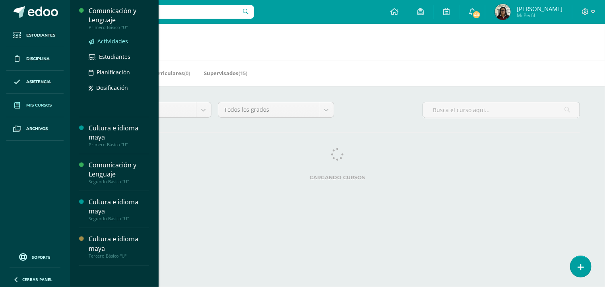
click at [122, 45] on span "Actividades" at bounding box center [112, 41] width 31 height 8
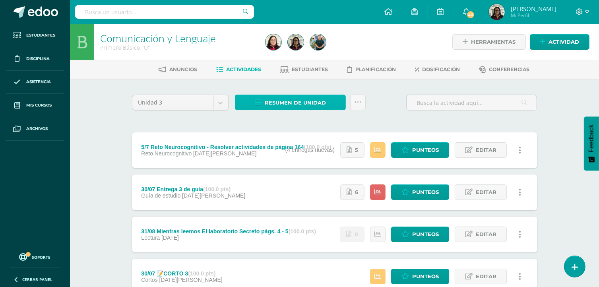
click at [270, 99] on span "Resumen de unidad" at bounding box center [295, 102] width 61 height 15
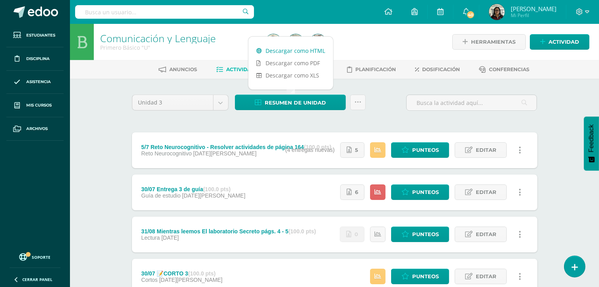
click at [299, 50] on link "Descargar como HTML" at bounding box center [291, 51] width 85 height 12
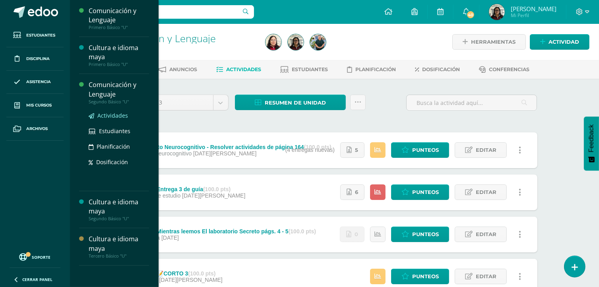
click at [102, 113] on span "Actividades" at bounding box center [112, 116] width 31 height 8
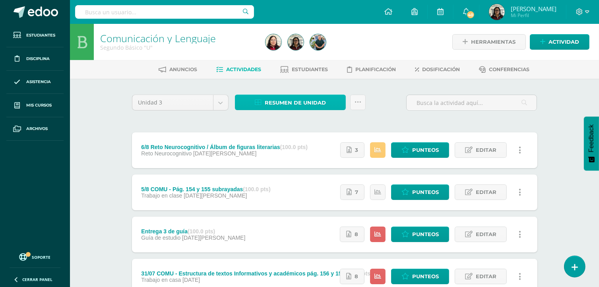
click at [283, 104] on span "Resumen de unidad" at bounding box center [295, 102] width 61 height 15
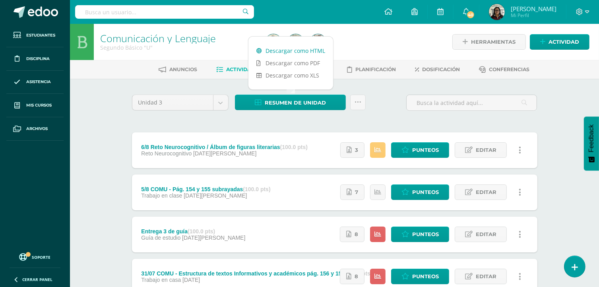
click at [278, 48] on link "Descargar como HTML" at bounding box center [291, 51] width 85 height 12
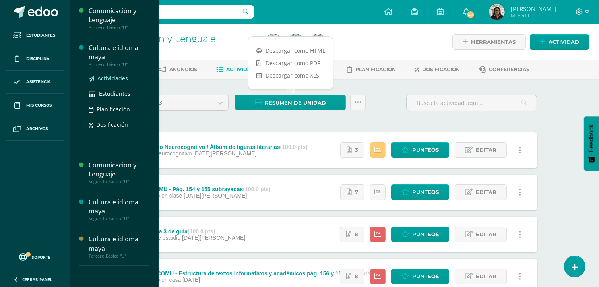
click at [117, 77] on span "Actividades" at bounding box center [112, 78] width 31 height 8
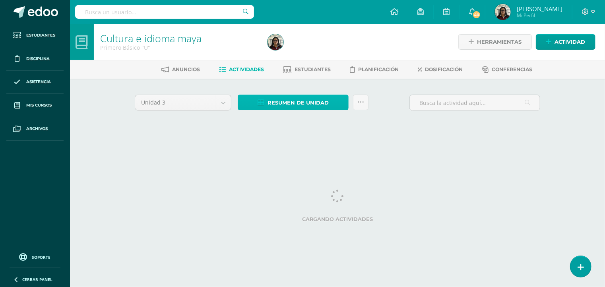
click at [271, 100] on span "Resumen de unidad" at bounding box center [298, 102] width 61 height 15
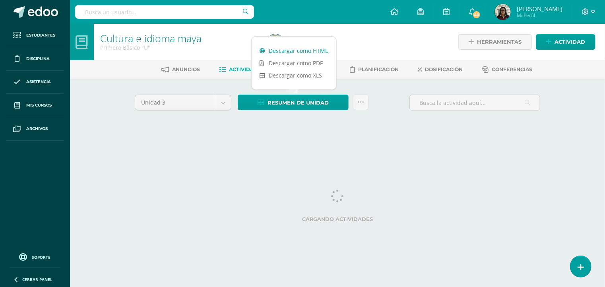
click at [288, 50] on link "Descargar como HTML" at bounding box center [294, 51] width 85 height 12
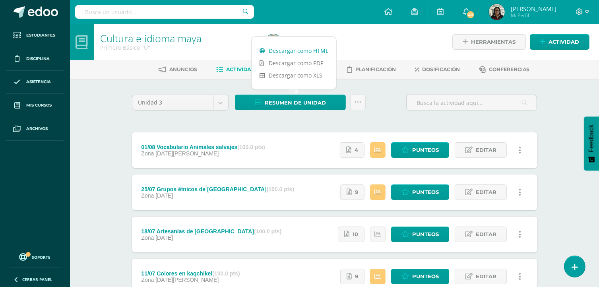
click at [289, 48] on link "Descargar como HTML" at bounding box center [294, 51] width 85 height 12
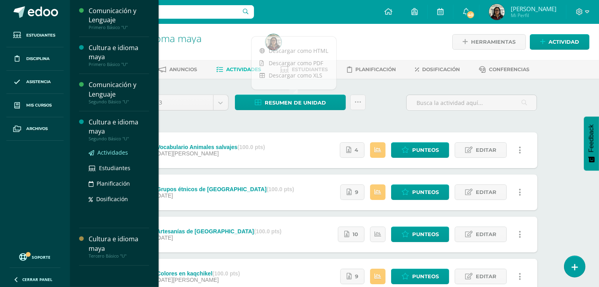
click at [116, 151] on span "Actividades" at bounding box center [112, 153] width 31 height 8
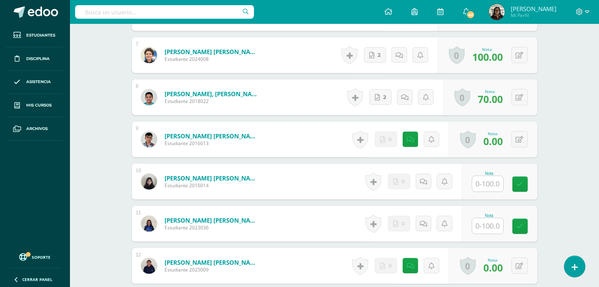
scroll to position [492, 0]
click at [478, 183] on input "text" at bounding box center [492, 184] width 32 height 16
type input "100"
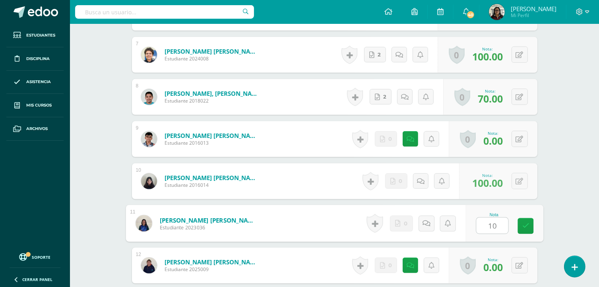
type input "100"
click at [487, 113] on div "0 [GEOGRAPHIC_DATA] Logros obtenidos Aún no hay logros agregados Nota: 70.00" at bounding box center [490, 97] width 94 height 36
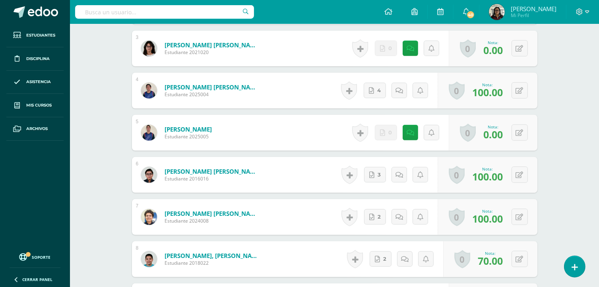
scroll to position [348, 0]
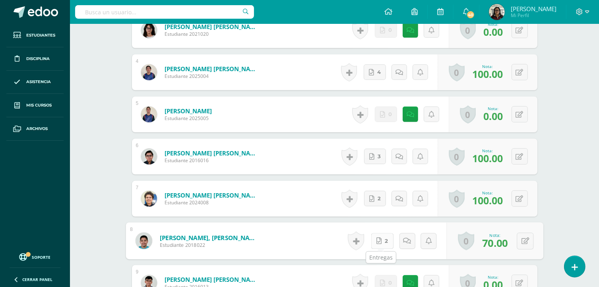
click at [386, 238] on span "2" at bounding box center [386, 240] width 3 height 15
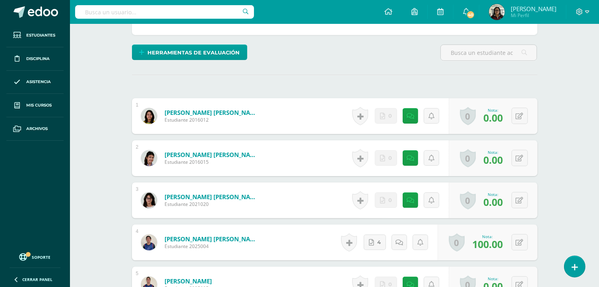
scroll to position [0, 0]
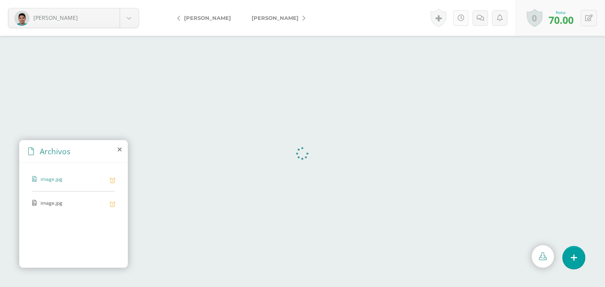
click at [464, 15] on link at bounding box center [461, 18] width 16 height 16
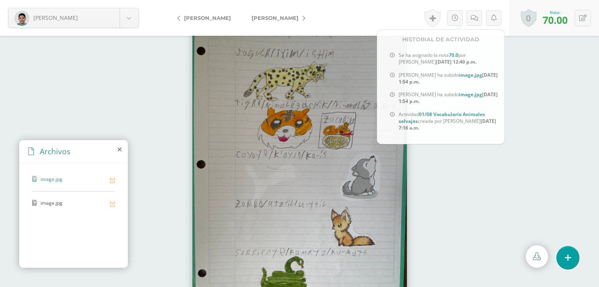
click at [489, 167] on div at bounding box center [299, 161] width 599 height 251
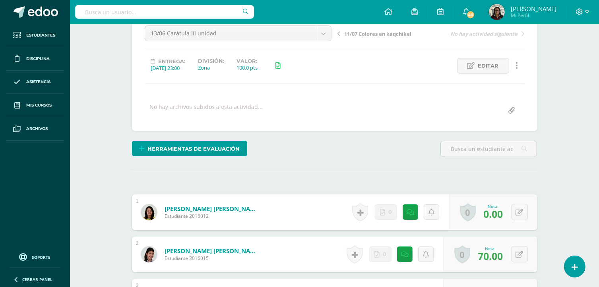
scroll to position [82, 0]
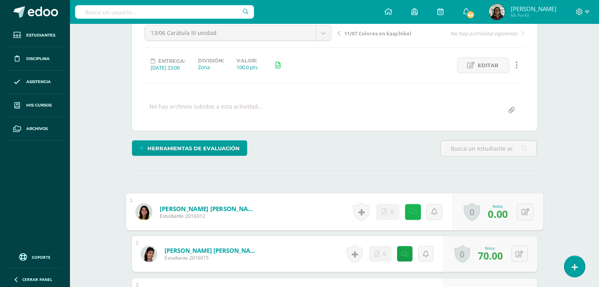
click at [412, 216] on link at bounding box center [413, 212] width 16 height 16
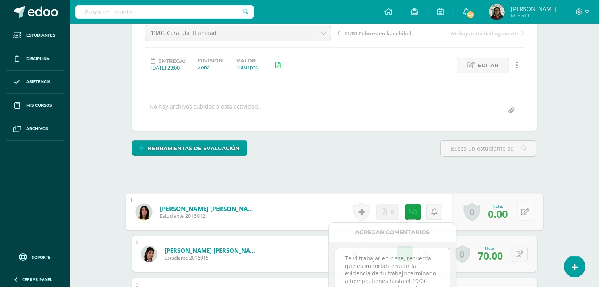
click at [525, 208] on icon at bounding box center [525, 211] width 8 height 7
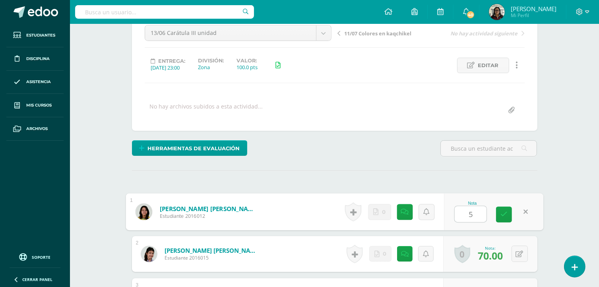
type input "50"
click at [505, 210] on link at bounding box center [504, 215] width 16 height 16
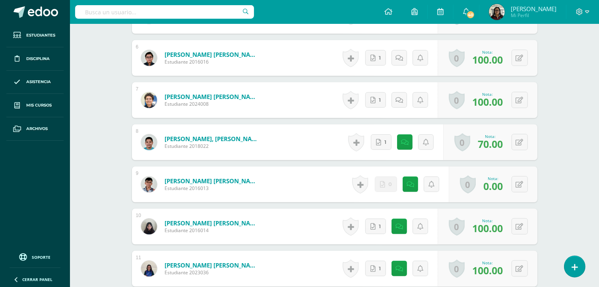
scroll to position [462, 0]
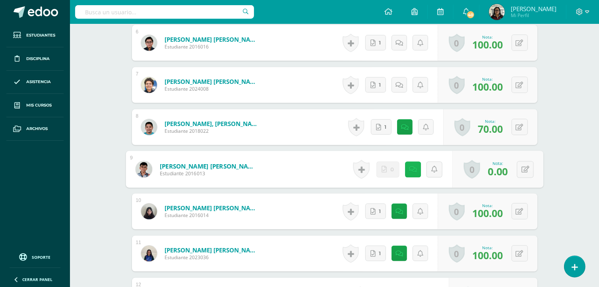
click at [409, 172] on link at bounding box center [413, 169] width 16 height 16
click at [525, 172] on icon at bounding box center [525, 169] width 8 height 7
type input "50"
click at [501, 173] on icon at bounding box center [504, 172] width 7 height 7
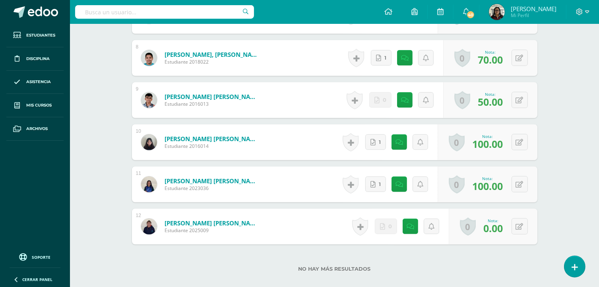
scroll to position [532, 0]
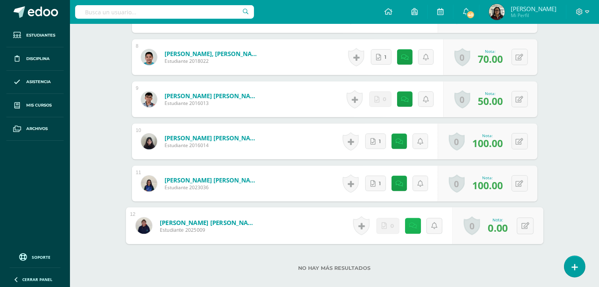
click at [414, 227] on link at bounding box center [413, 226] width 16 height 16
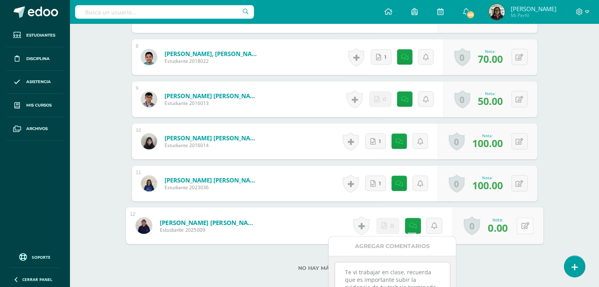
click at [526, 227] on icon at bounding box center [525, 225] width 8 height 7
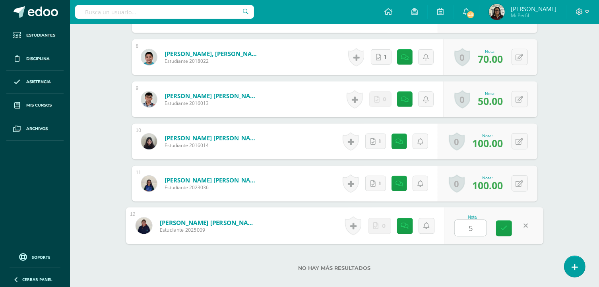
type input "50"
click at [508, 228] on link at bounding box center [504, 229] width 16 height 16
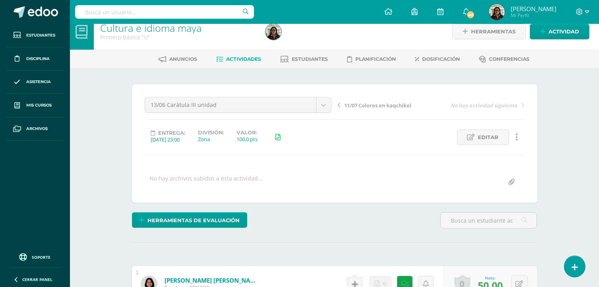
scroll to position [0, 0]
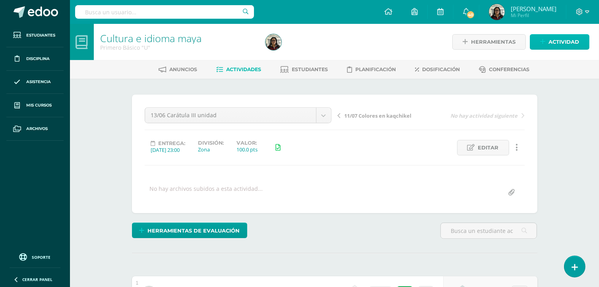
click at [565, 44] on span "Actividad" at bounding box center [564, 42] width 31 height 15
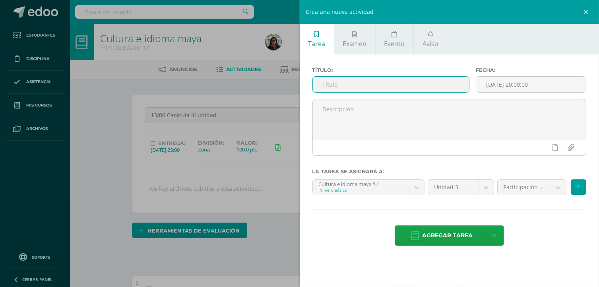
click at [439, 86] on input "text" at bounding box center [391, 85] width 157 height 16
type input "Participación en clase."
drag, startPoint x: 388, startPoint y: 88, endPoint x: 312, endPoint y: 85, distance: 76.4
click at [312, 85] on div "Título: Participación en clase." at bounding box center [391, 83] width 164 height 32
paste input "text"
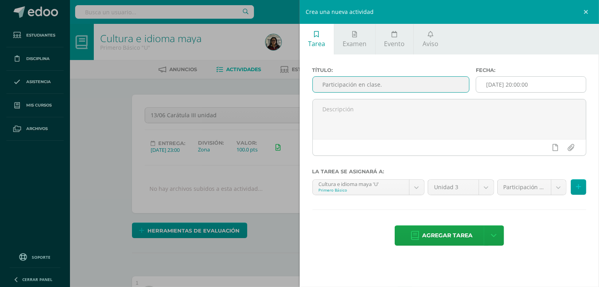
type input "Participación en clase."
click at [536, 76] on div "[DATE] 20:00:00" at bounding box center [531, 84] width 111 height 16
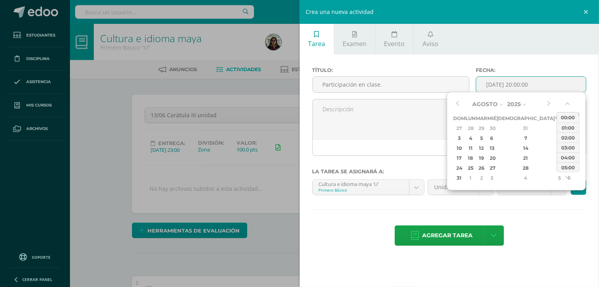
click at [532, 82] on input "[DATE] 20:00:00" at bounding box center [531, 85] width 110 height 16
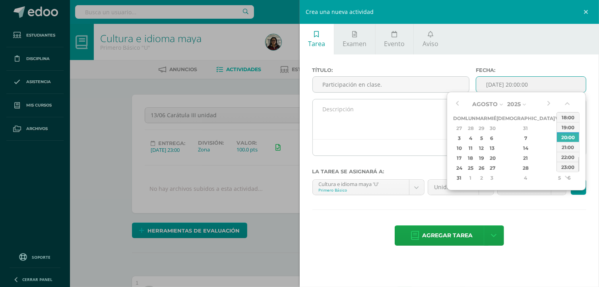
type input "2025-08-09 20:00"
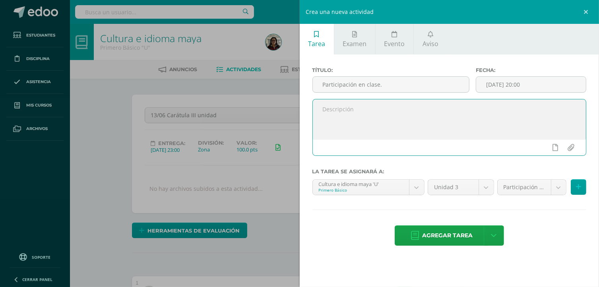
click at [411, 127] on textarea at bounding box center [450, 119] width 274 height 40
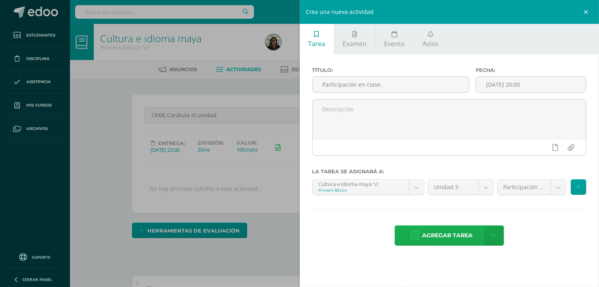
click at [442, 233] on span "Agregar tarea" at bounding box center [447, 235] width 50 height 19
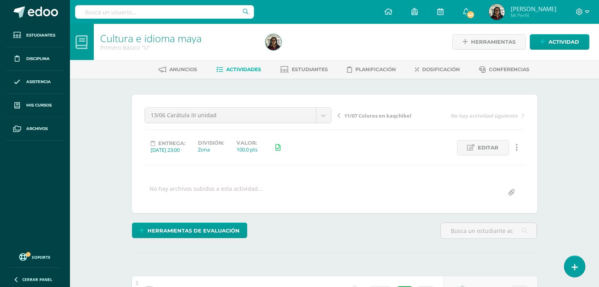
scroll to position [0, 0]
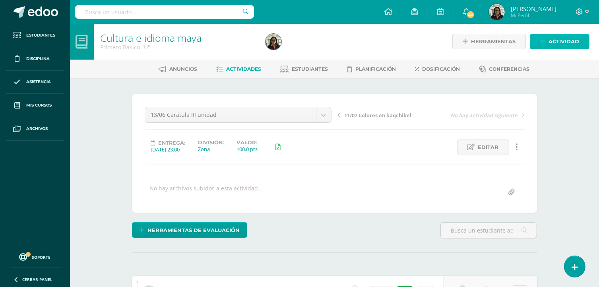
click at [557, 38] on span "Actividad" at bounding box center [564, 41] width 31 height 15
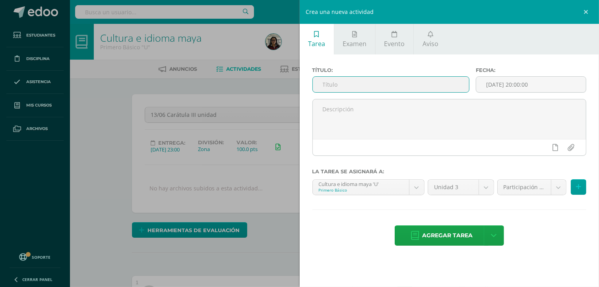
click at [429, 81] on input "text" at bounding box center [391, 85] width 157 height 16
type input "Reto Neurocognitivo"
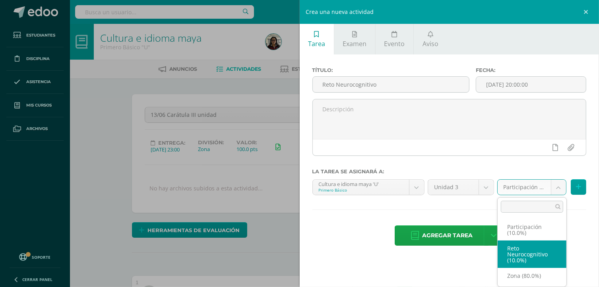
select select "203498"
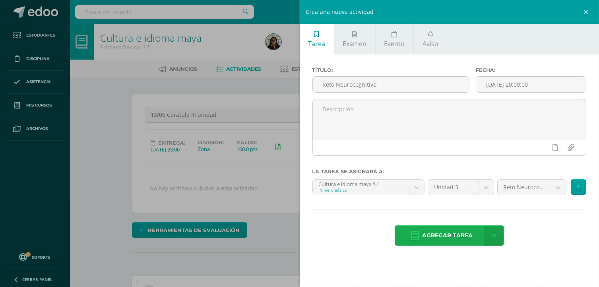
click at [430, 239] on span "Agregar tarea" at bounding box center [447, 235] width 50 height 19
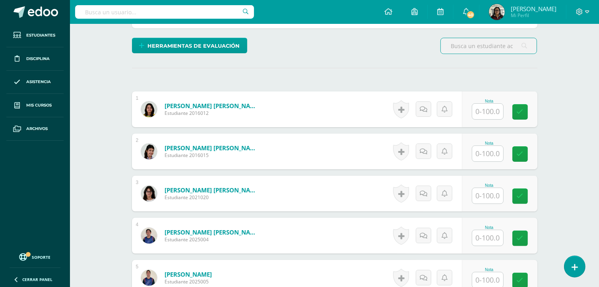
scroll to position [186, 0]
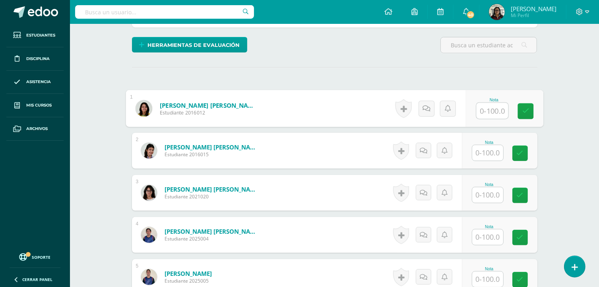
click at [479, 113] on input "text" at bounding box center [492, 111] width 32 height 16
type input "80"
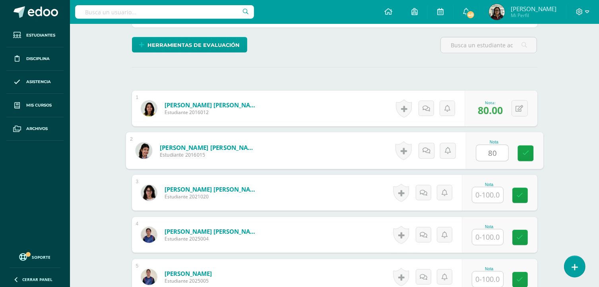
type input "80"
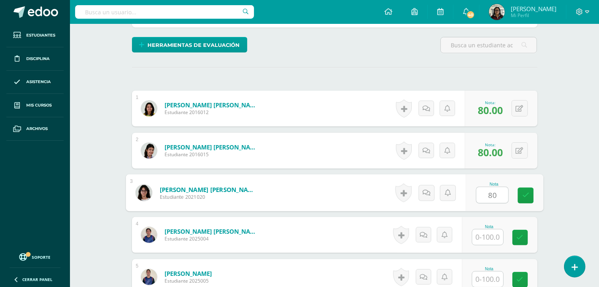
type input "80"
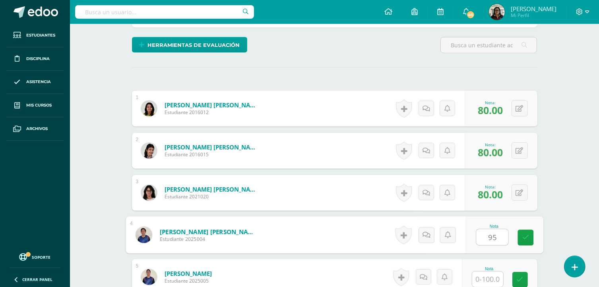
type input "95"
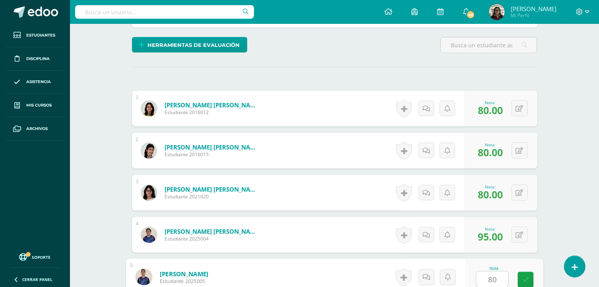
type input "80"
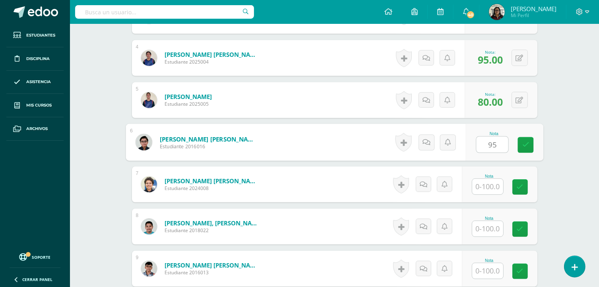
type input "95"
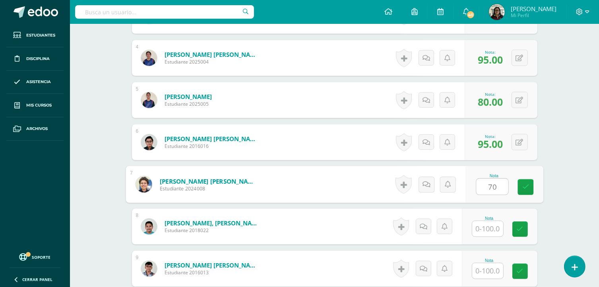
type input "70"
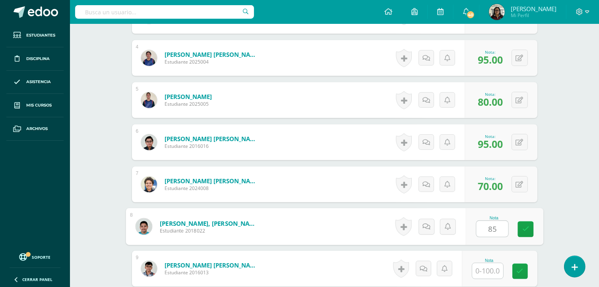
type input "85"
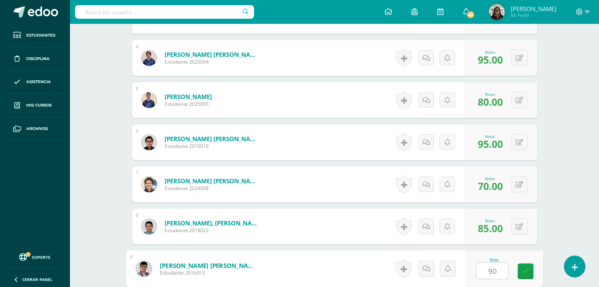
type input "90"
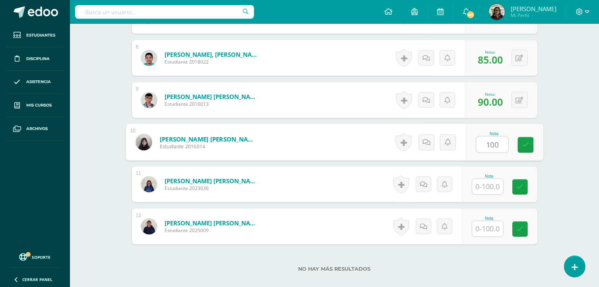
type input "100"
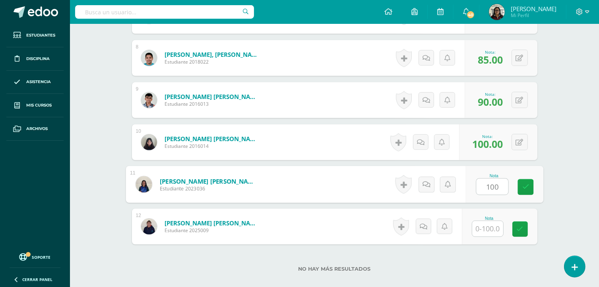
type input "100"
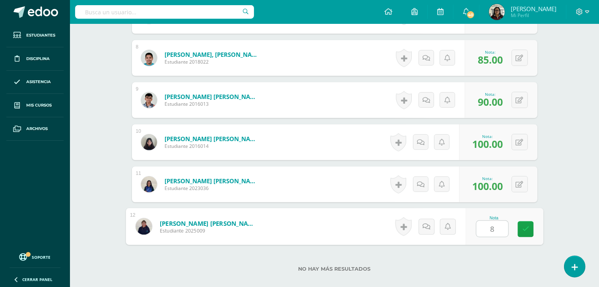
type input "80"
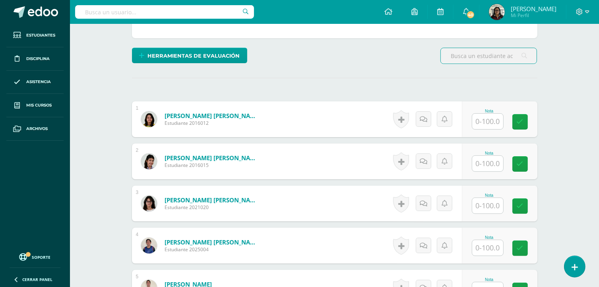
scroll to position [234, 0]
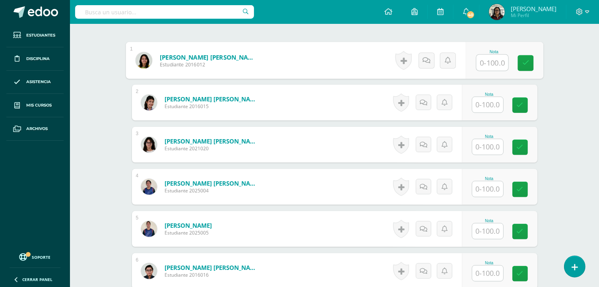
click at [497, 58] on input "text" at bounding box center [492, 63] width 32 height 16
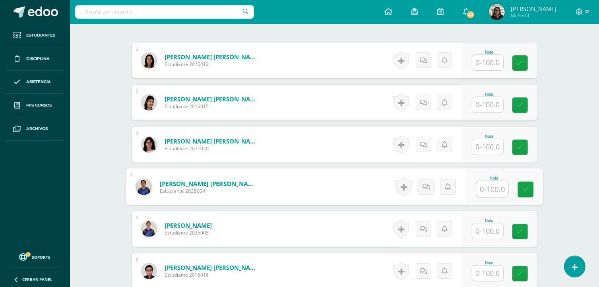
click at [498, 185] on input "text" at bounding box center [492, 189] width 32 height 16
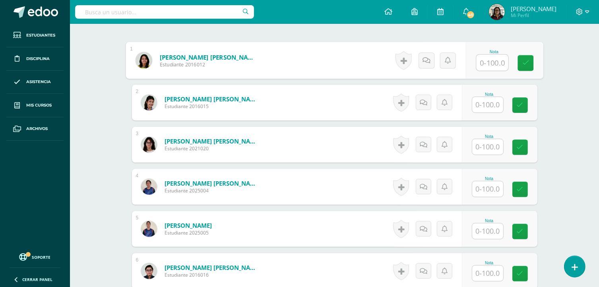
click at [491, 58] on input "text" at bounding box center [492, 63] width 32 height 16
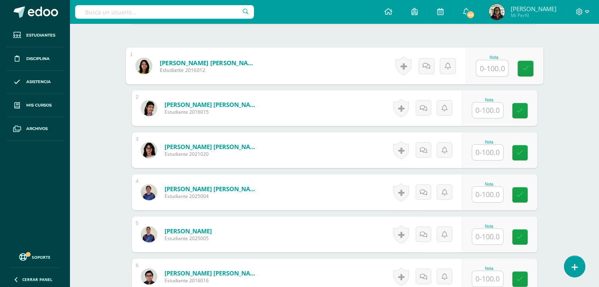
scroll to position [239, 0]
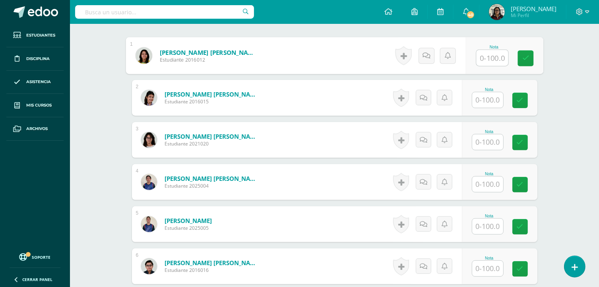
click at [497, 56] on input "text" at bounding box center [492, 58] width 32 height 16
click at [493, 52] on input "text" at bounding box center [492, 58] width 32 height 16
type input "90"
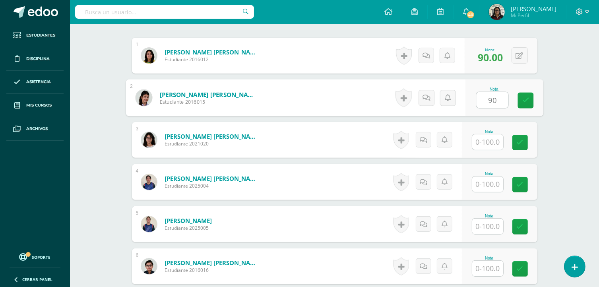
type input "90"
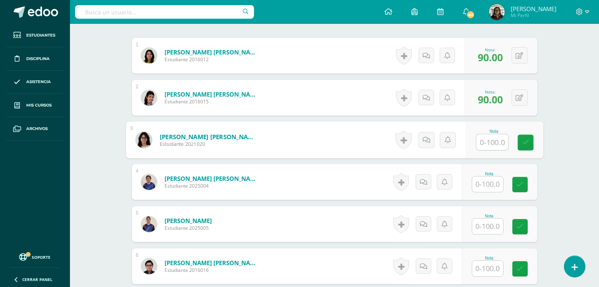
type input "8"
type input "90"
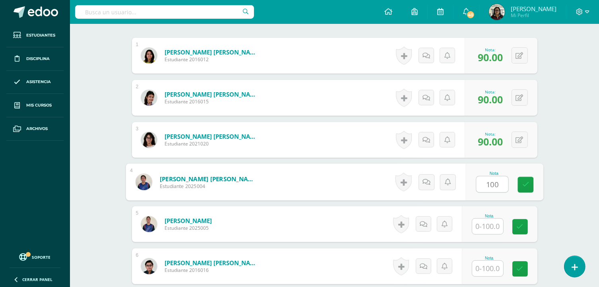
type input "100"
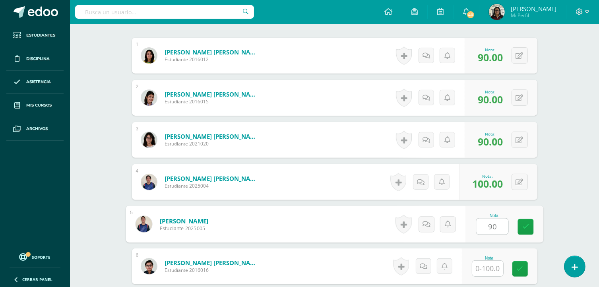
type input "90"
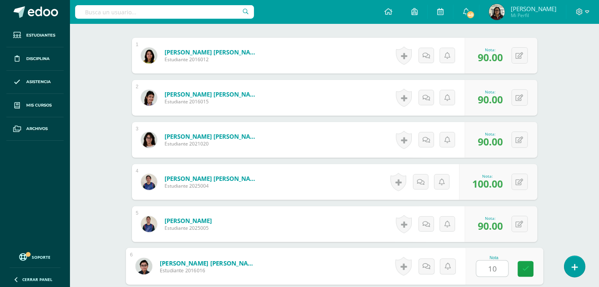
type input "1"
type input "90"
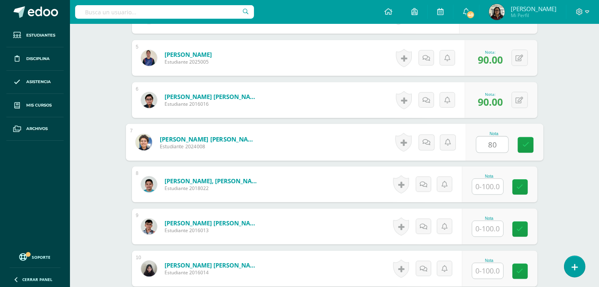
type input "80"
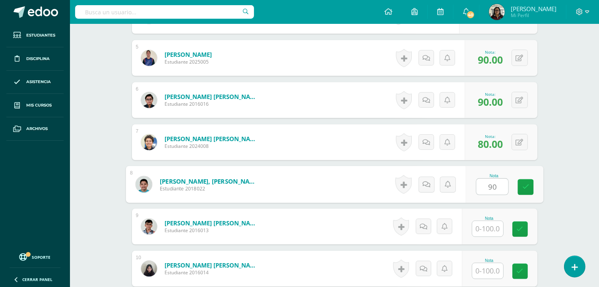
type input "90"
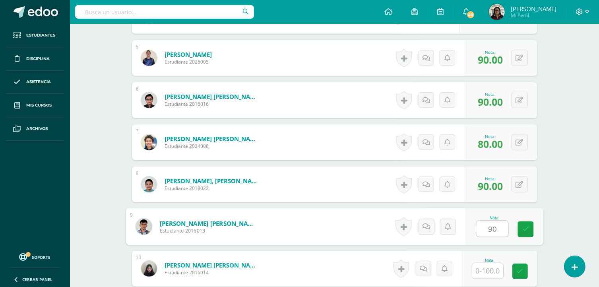
type input "90"
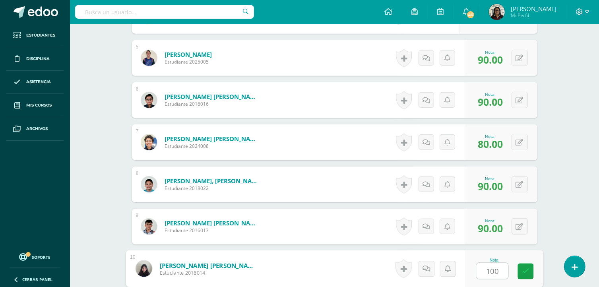
type input "100"
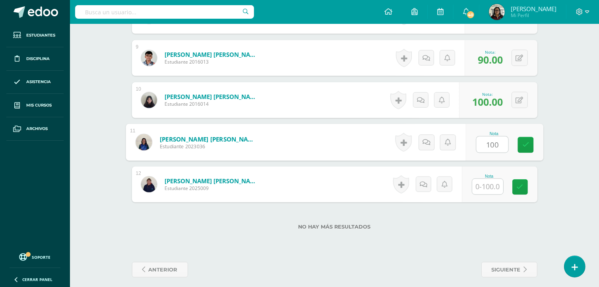
type input "100"
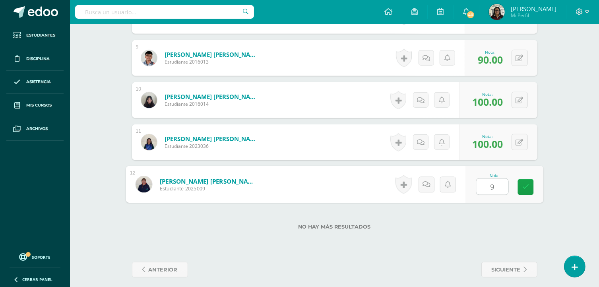
type input "90"
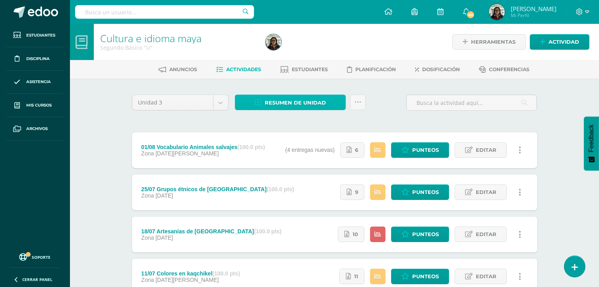
click at [276, 105] on span "Resumen de unidad" at bounding box center [295, 102] width 61 height 15
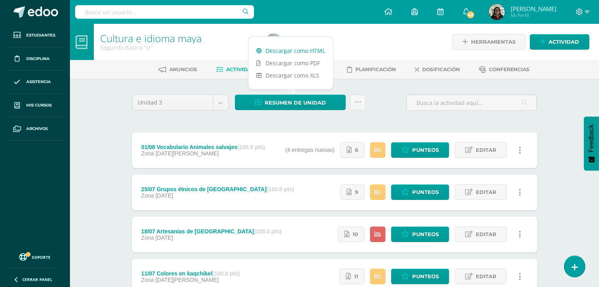
click at [299, 50] on link "Descargar como HTML" at bounding box center [291, 51] width 85 height 12
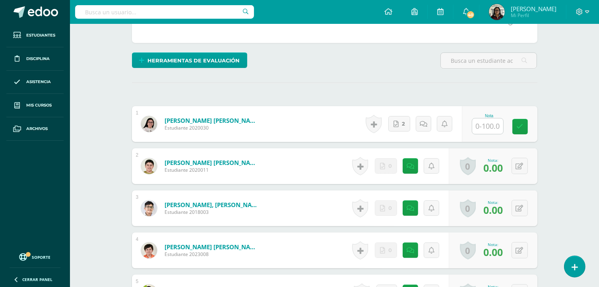
scroll to position [175, 0]
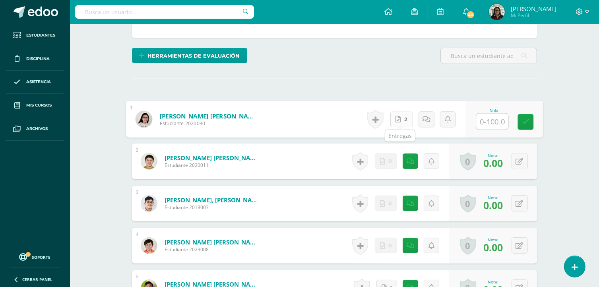
click at [406, 120] on link "2" at bounding box center [401, 119] width 23 height 16
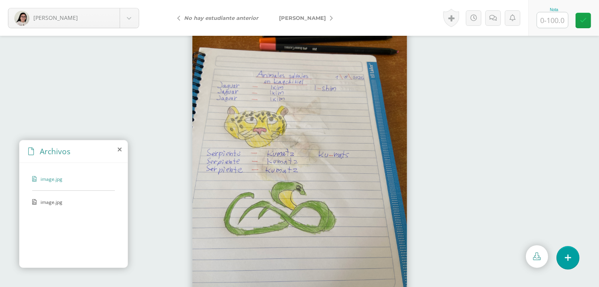
click at [56, 199] on span "image.jpg" at bounding box center [73, 202] width 65 height 7
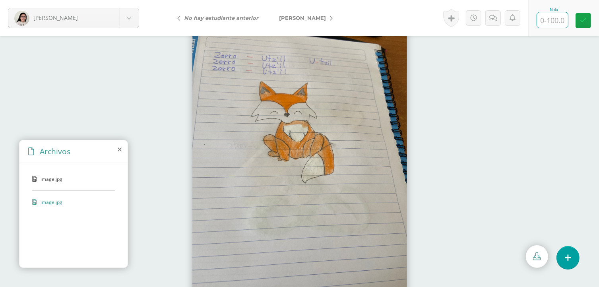
click at [547, 23] on input "text" at bounding box center [552, 20] width 31 height 16
type input "80"
click at [489, 18] on link at bounding box center [494, 18] width 16 height 16
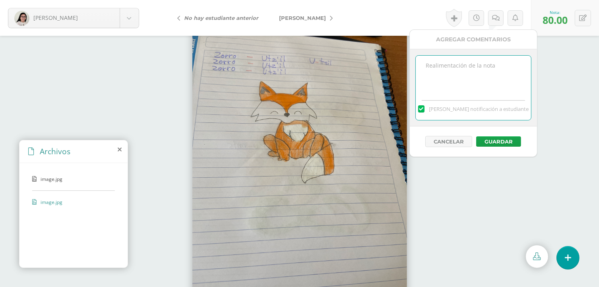
click at [476, 58] on textarea at bounding box center [473, 76] width 115 height 40
type textarea "Faltan fotos."
click at [492, 138] on button "Guardar" at bounding box center [498, 141] width 45 height 10
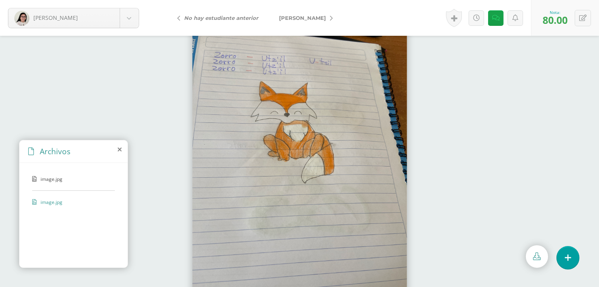
click at [306, 19] on span "[PERSON_NAME]" at bounding box center [302, 18] width 47 height 6
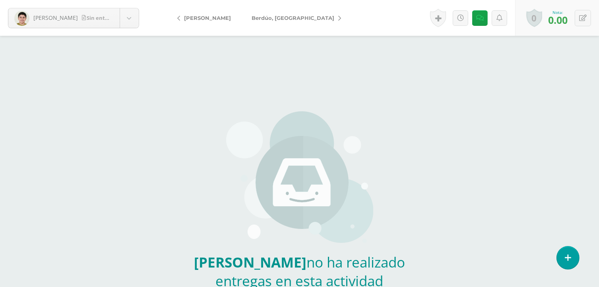
click at [306, 19] on link "Berdúo, [GEOGRAPHIC_DATA]" at bounding box center [294, 17] width 106 height 19
click at [262, 18] on span "[PERSON_NAME]" at bounding box center [275, 18] width 47 height 6
click at [314, 18] on span "[PERSON_NAME]" at bounding box center [337, 18] width 47 height 6
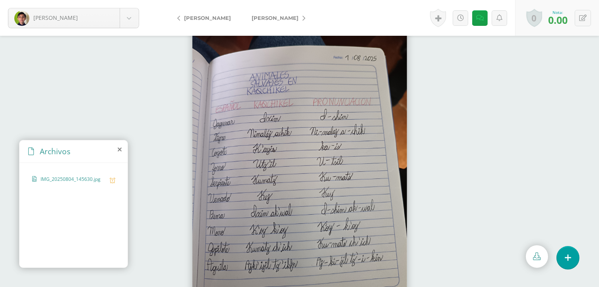
scroll to position [17, 0]
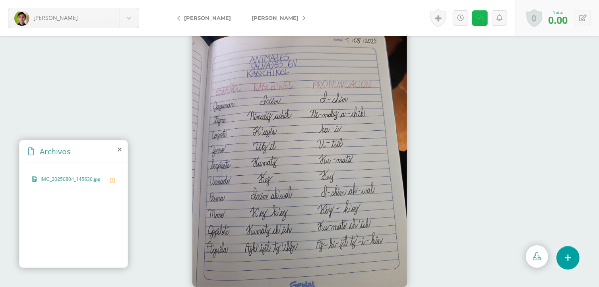
click at [478, 22] on link at bounding box center [480, 18] width 16 height 16
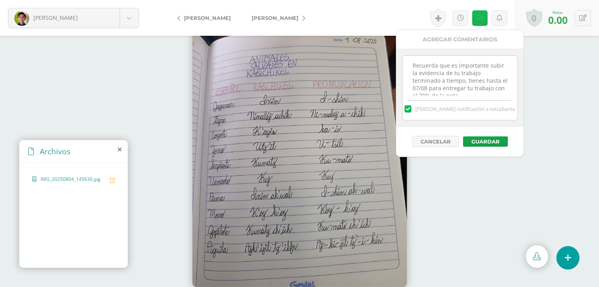
scroll to position [10, 0]
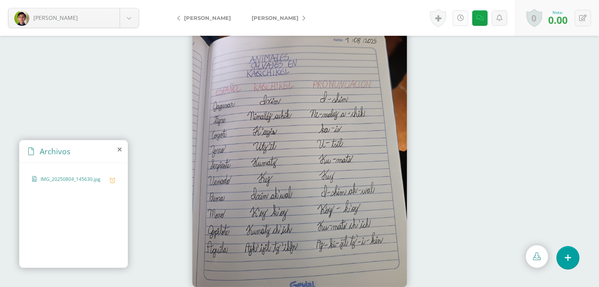
click at [459, 21] on icon at bounding box center [460, 18] width 7 height 7
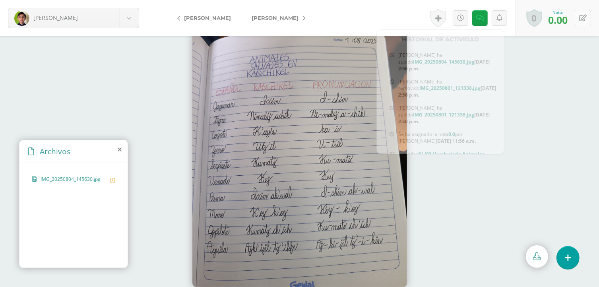
click at [582, 23] on button at bounding box center [583, 18] width 16 height 16
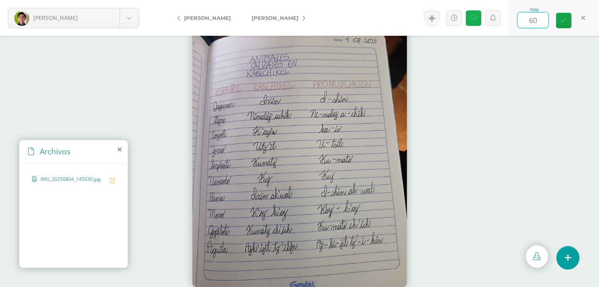
type input "60"
click at [476, 14] on link at bounding box center [474, 18] width 16 height 16
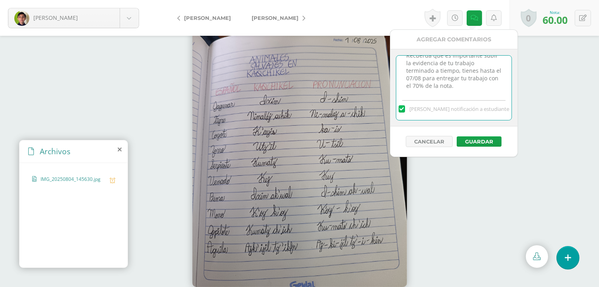
click at [464, 82] on textarea "Recuerda que es importante subir la evidencia de tu trabajo terminado a tiempo,…" at bounding box center [453, 76] width 115 height 40
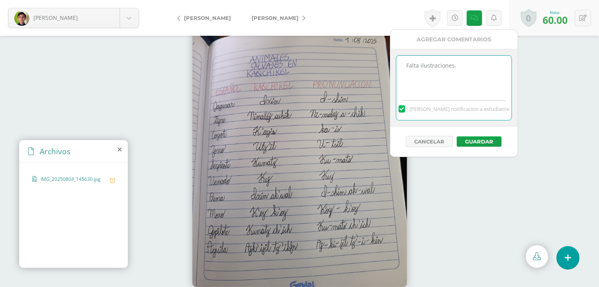
click at [418, 63] on textarea "Recuerda que es importante subir la evidencia de tu trabajo terminado a tiempo,…" at bounding box center [453, 76] width 115 height 40
type textarea "Faltan las ilustraciones."
click at [485, 144] on button "Guardar" at bounding box center [479, 141] width 45 height 10
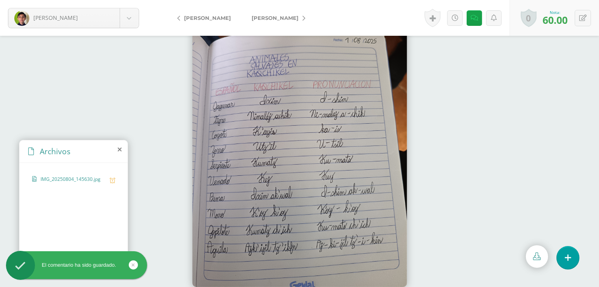
click at [273, 16] on span "[PERSON_NAME]" at bounding box center [275, 18] width 47 height 6
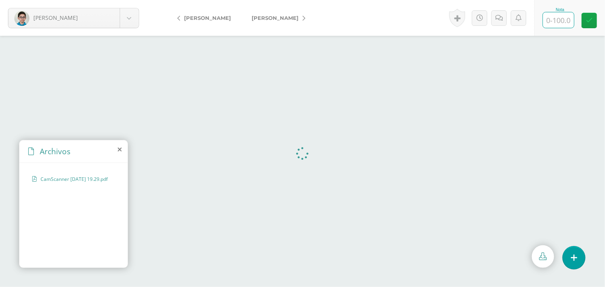
click at [560, 16] on input "text" at bounding box center [558, 20] width 31 height 16
type input "100"
click at [587, 17] on icon at bounding box center [589, 20] width 7 height 7
click at [284, 21] on link "[PERSON_NAME]" at bounding box center [276, 17] width 70 height 19
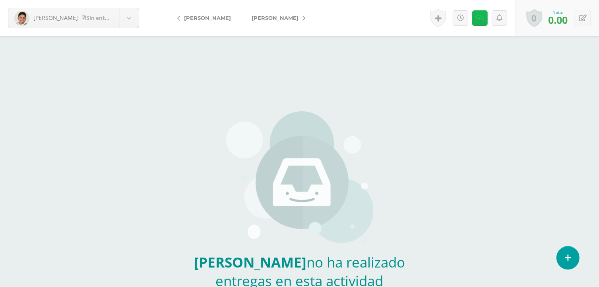
click at [479, 20] on icon at bounding box center [480, 18] width 8 height 7
click at [356, 93] on div "[PERSON_NAME] no ha realizado entregas en esta actividad Podrás ver los archivo…" at bounding box center [300, 165] width 235 height 331
click at [288, 17] on span "[PERSON_NAME]" at bounding box center [275, 18] width 47 height 6
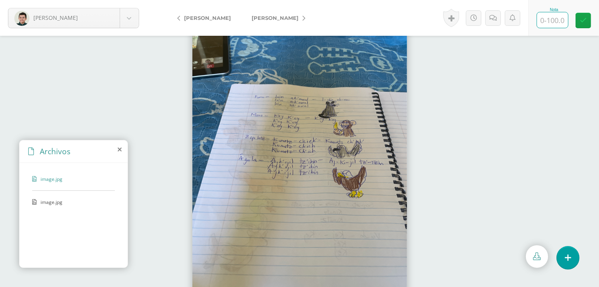
click at [550, 15] on input "text" at bounding box center [552, 20] width 31 height 16
type input "100"
click at [284, 21] on link "[PERSON_NAME]" at bounding box center [276, 17] width 70 height 19
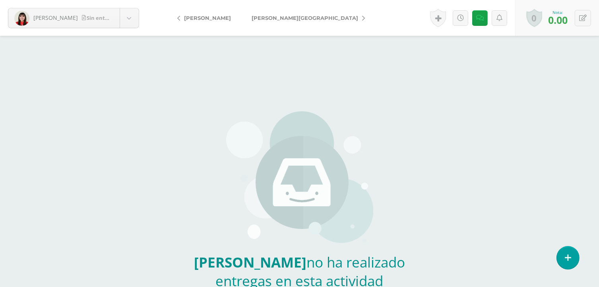
click at [264, 21] on link "[PERSON_NAME][GEOGRAPHIC_DATA]" at bounding box center [306, 17] width 130 height 19
click at [264, 21] on link "[PERSON_NAME]" at bounding box center [276, 17] width 70 height 19
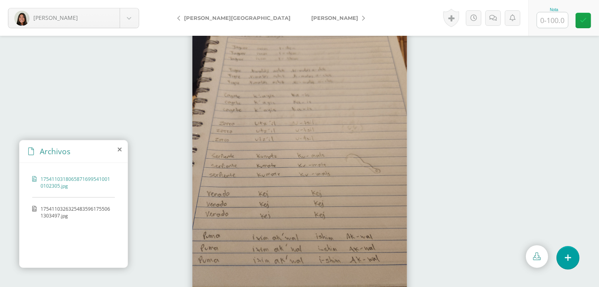
click at [92, 216] on span "17541103263254835961755061303497.jpg" at bounding box center [76, 213] width 70 height 14
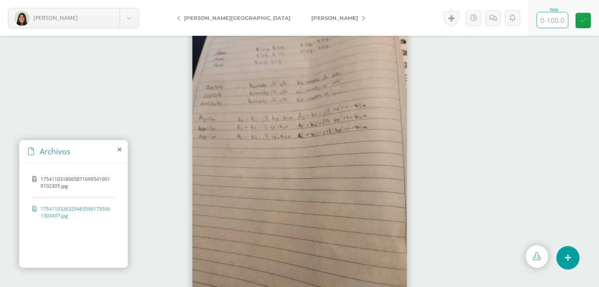
click at [555, 19] on input "text" at bounding box center [552, 20] width 31 height 16
type input "70"
click at [496, 20] on icon at bounding box center [493, 18] width 8 height 7
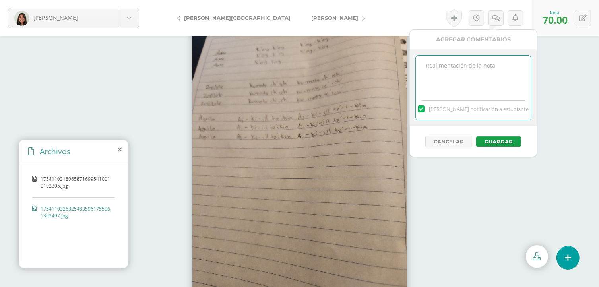
click at [480, 62] on textarea at bounding box center [473, 76] width 115 height 40
type textarea "Faltan las ilustraciones."
click at [490, 144] on button "Guardar" at bounding box center [498, 141] width 45 height 10
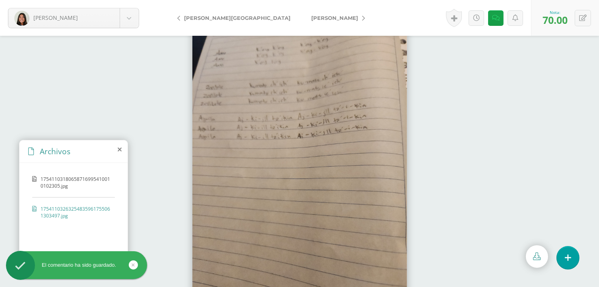
click at [311, 17] on span "[PERSON_NAME]" at bounding box center [334, 18] width 47 height 6
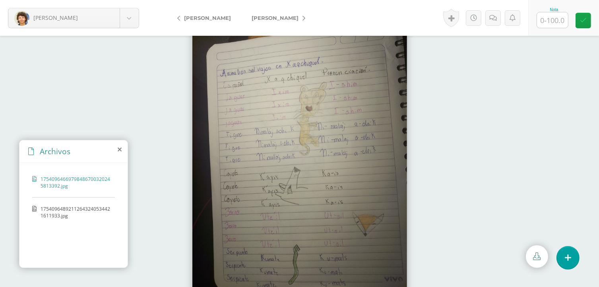
click at [74, 206] on span "17540964892112643240534421611933.jpg" at bounding box center [76, 213] width 70 height 14
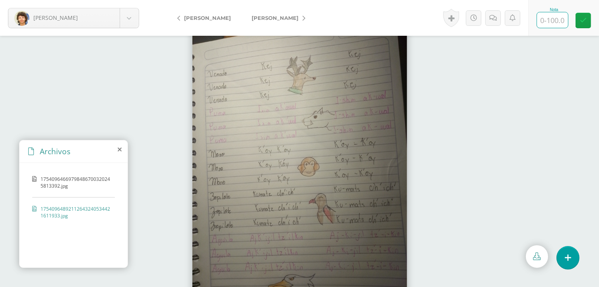
click at [542, 16] on input "text" at bounding box center [552, 20] width 31 height 16
type input "100"
click at [259, 17] on span "[PERSON_NAME]" at bounding box center [275, 18] width 47 height 6
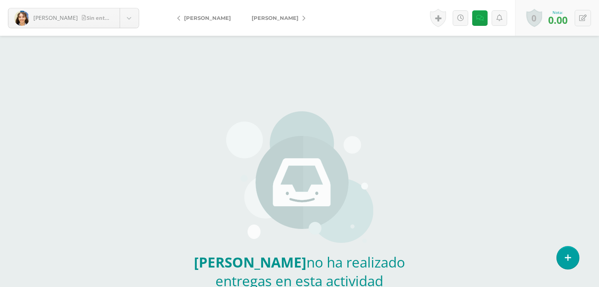
click at [259, 17] on span "[PERSON_NAME]" at bounding box center [275, 18] width 47 height 6
click at [259, 17] on span "Villanueva, Macarena" at bounding box center [281, 18] width 58 height 6
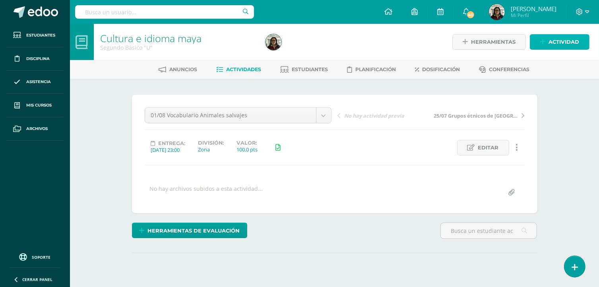
click at [552, 39] on span "Actividad" at bounding box center [564, 42] width 31 height 15
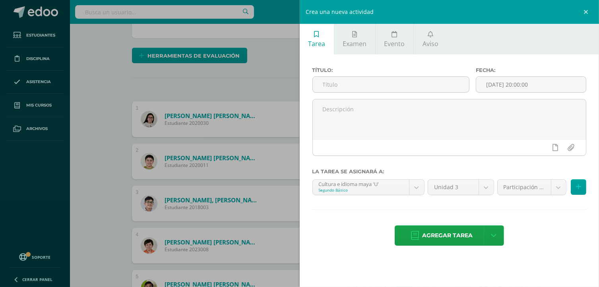
scroll to position [175, 0]
click at [433, 80] on input "text" at bounding box center [391, 85] width 157 height 16
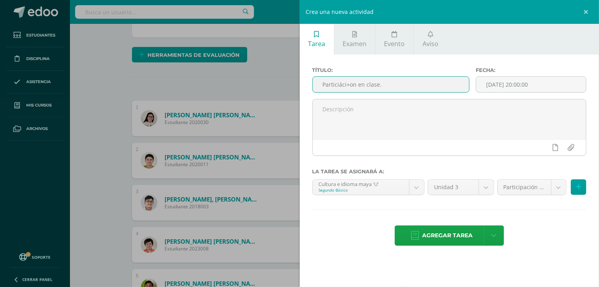
click at [343, 87] on input "Particiáci+on en clase." at bounding box center [391, 85] width 157 height 16
type input "Participación en clase."
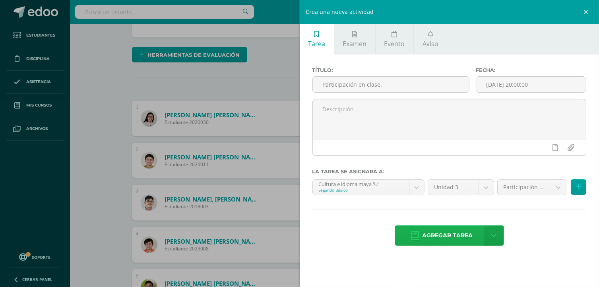
click at [437, 229] on span "Agregar tarea" at bounding box center [447, 235] width 50 height 19
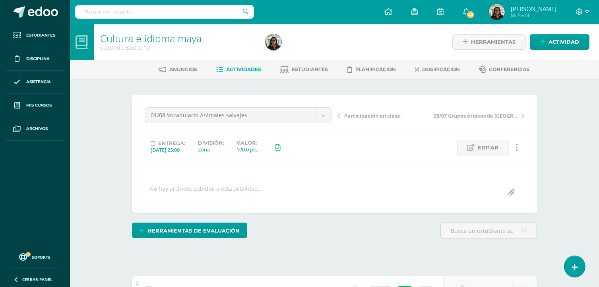
scroll to position [0, 0]
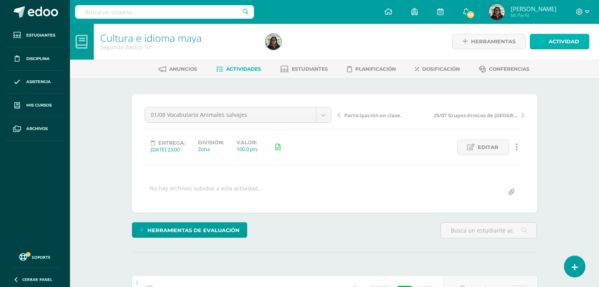
click at [544, 39] on icon at bounding box center [542, 41] width 5 height 7
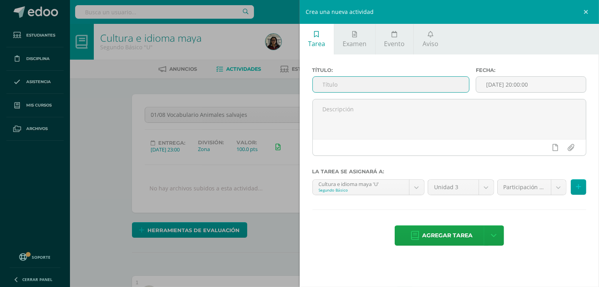
click at [390, 78] on input "text" at bounding box center [391, 85] width 157 height 16
type input "Reto Neurocognitivo"
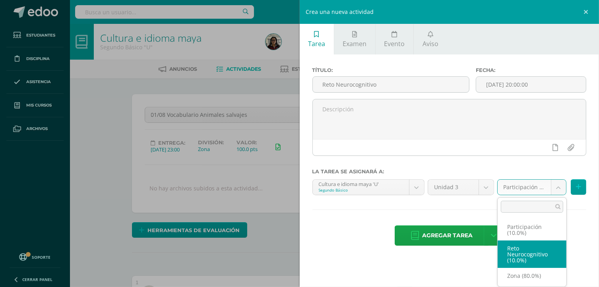
select select "203512"
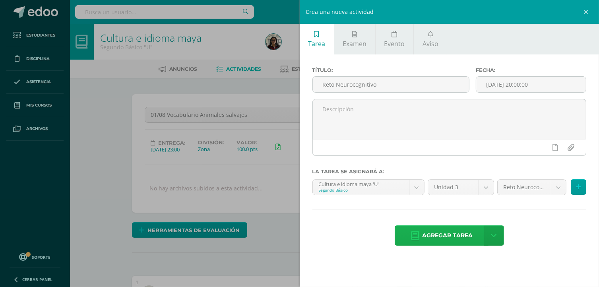
click at [468, 238] on span "Agregar tarea" at bounding box center [447, 235] width 50 height 19
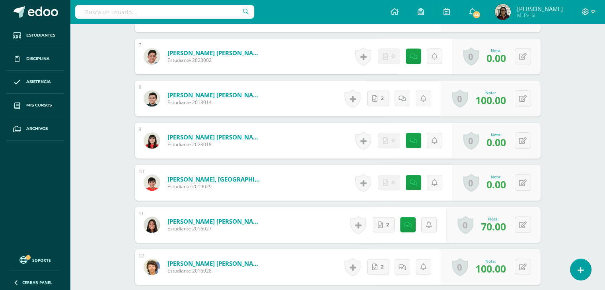
scroll to position [499, 0]
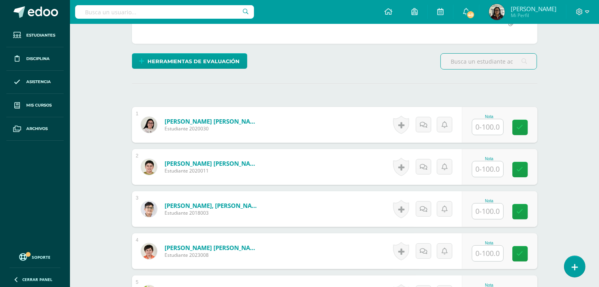
scroll to position [170, 0]
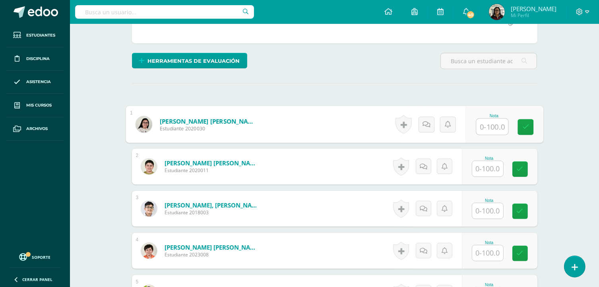
click at [487, 122] on input "text" at bounding box center [492, 127] width 32 height 16
type input "100"
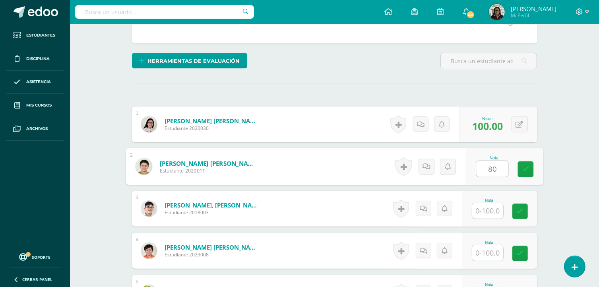
type input "80"
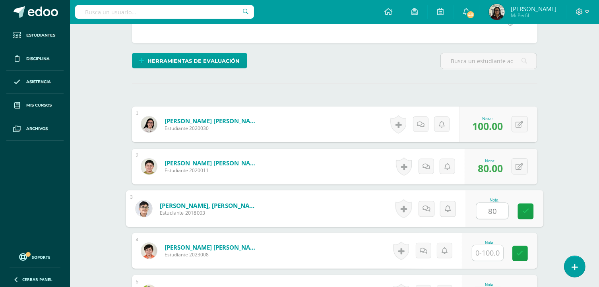
type input "80"
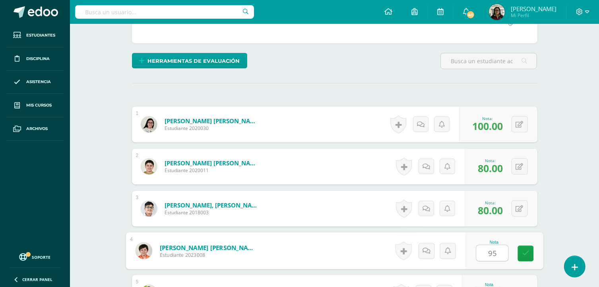
type input "9"
type input "100"
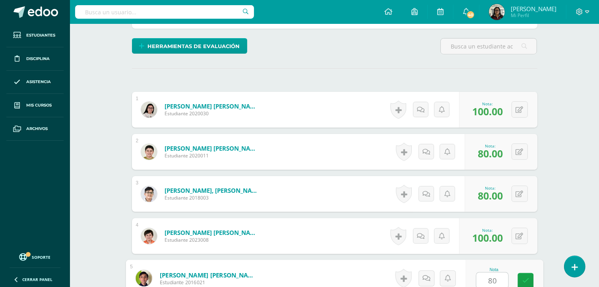
type input "80"
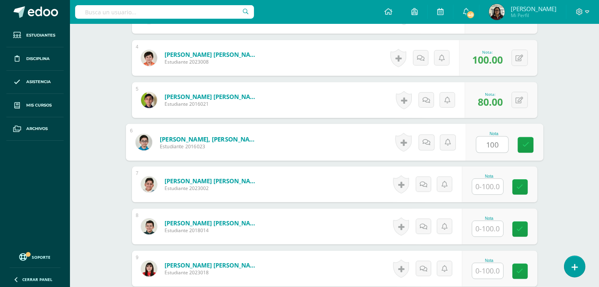
type input "100"
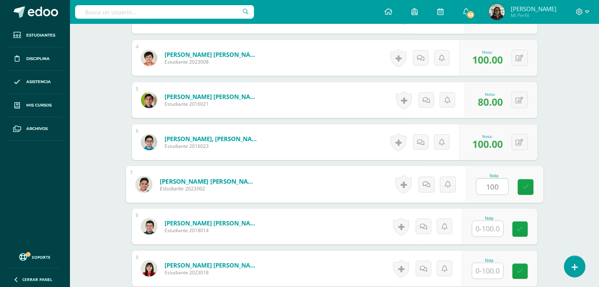
type input "100"
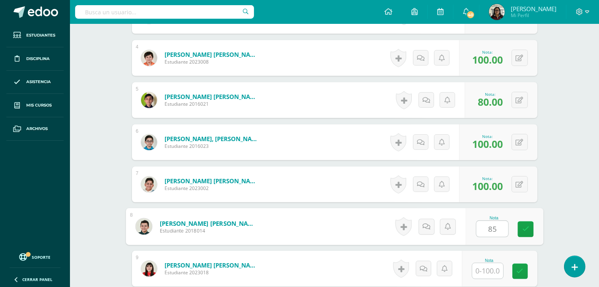
type input "85"
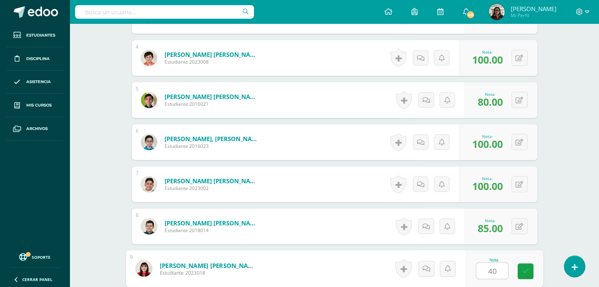
type input "40"
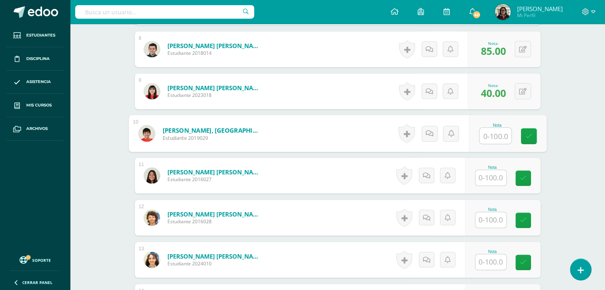
scroll to position [548, 0]
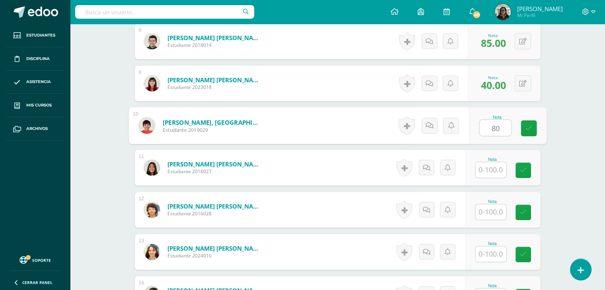
type input "80"
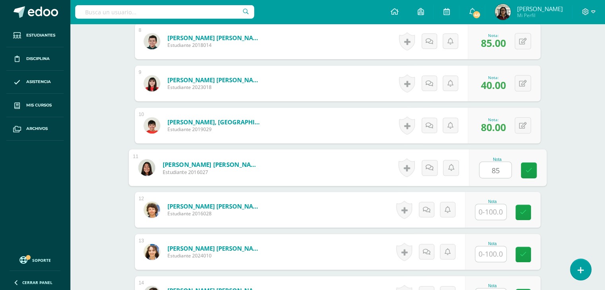
type input "85"
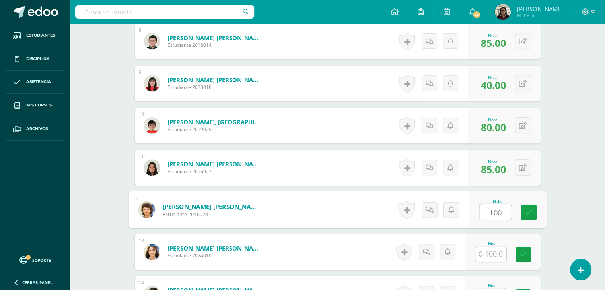
type input "100"
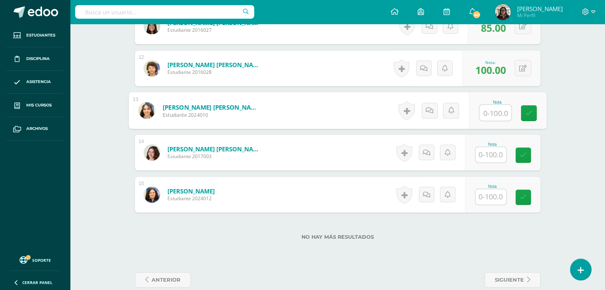
scroll to position [693, 0]
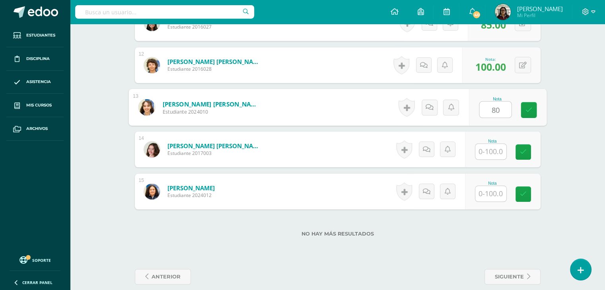
type input "80"
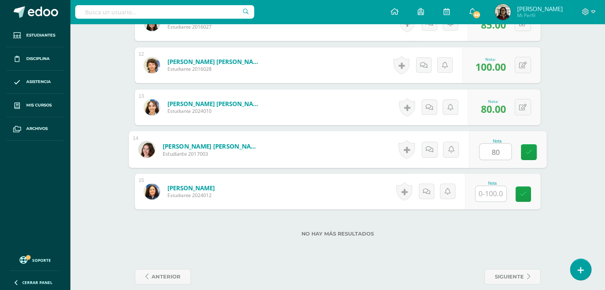
type input "80"
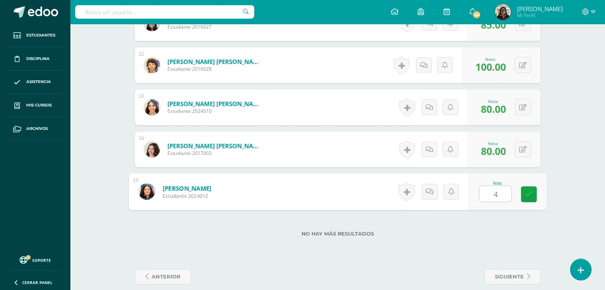
type input "40"
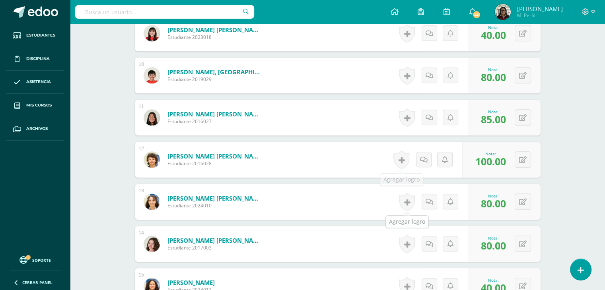
scroll to position [596, 0]
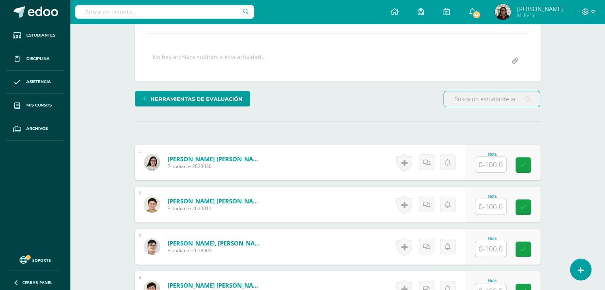
scroll to position [132, 0]
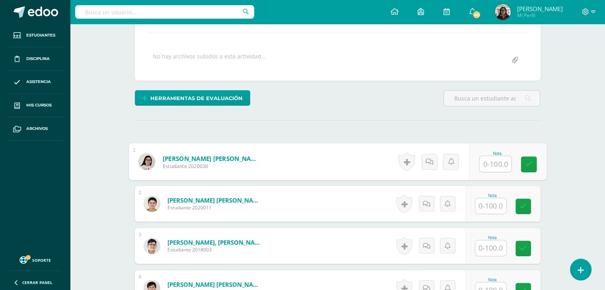
click at [490, 163] on input "text" at bounding box center [495, 164] width 32 height 16
type input "100"
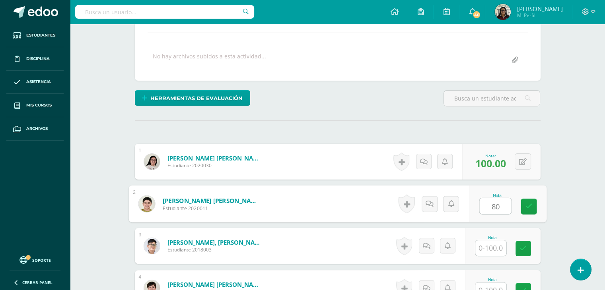
type input "80"
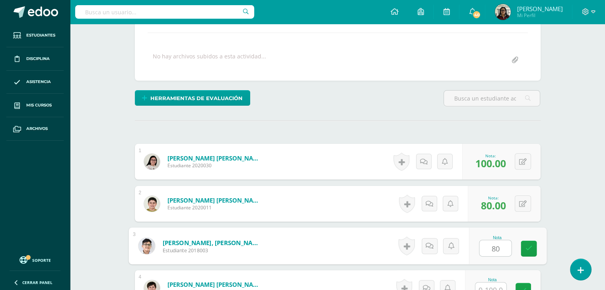
type input "80"
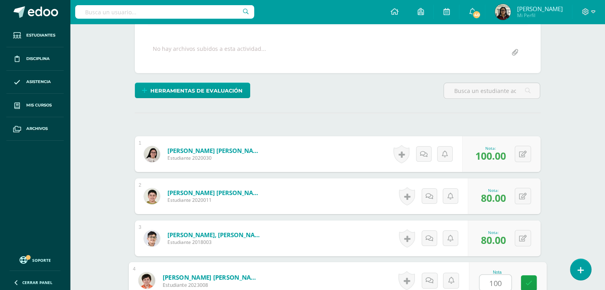
type input "100"
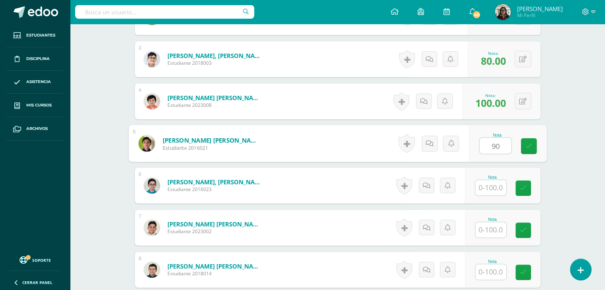
type input "90"
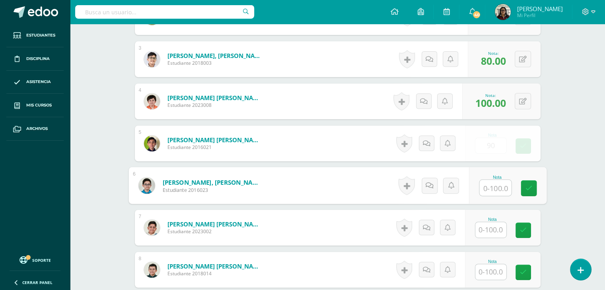
type input "0"
type input "100"
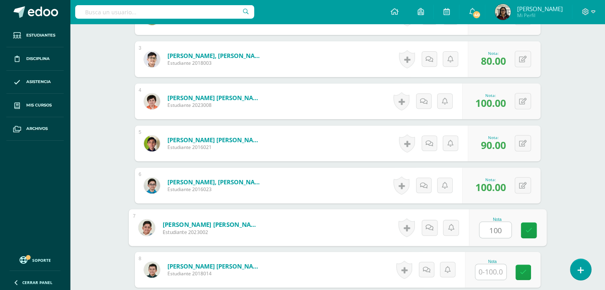
type input "100"
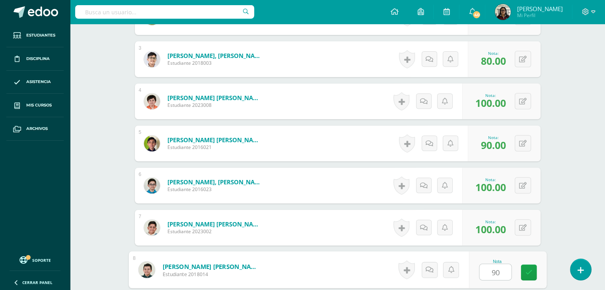
type input "90"
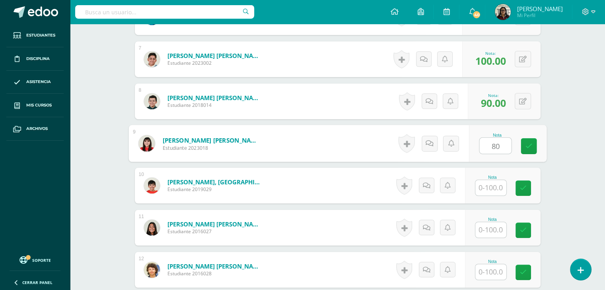
type input "80"
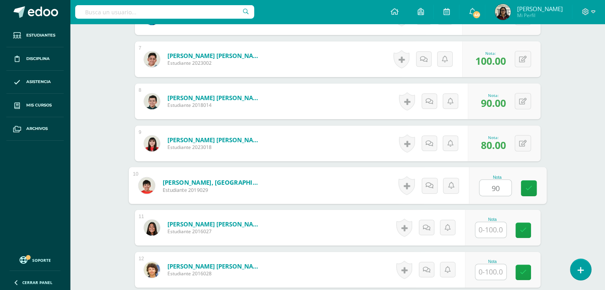
type input "90"
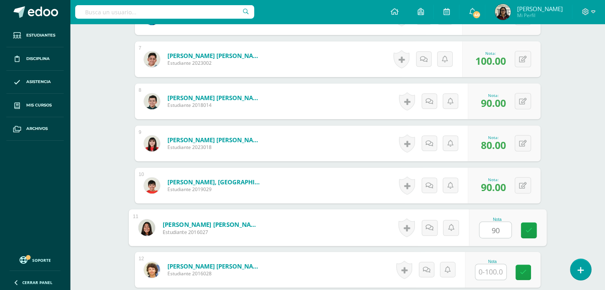
type input "90"
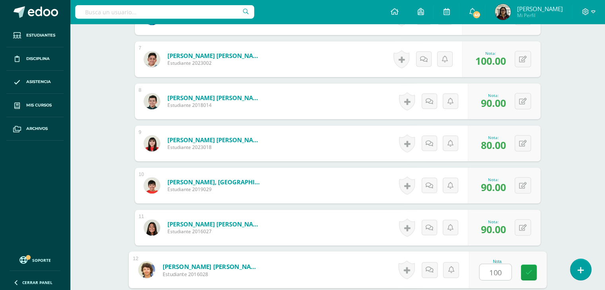
type input "100"
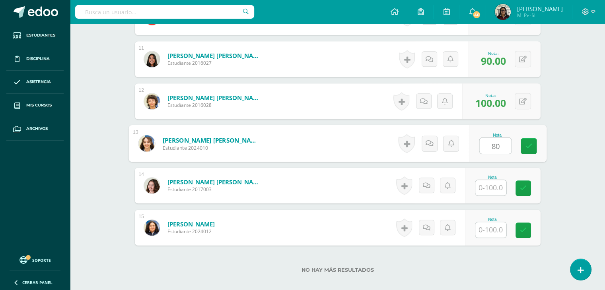
type input "80"
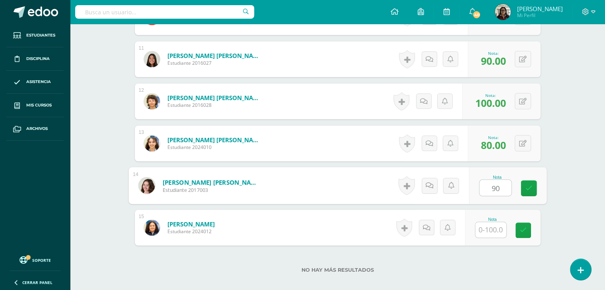
type input "90"
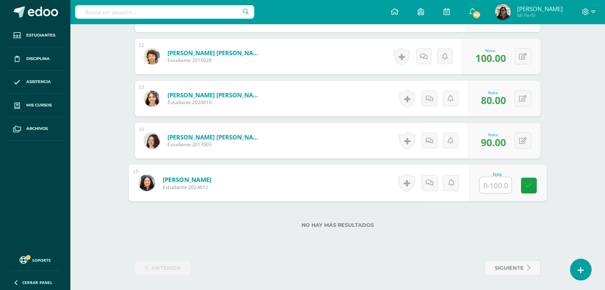
scroll to position [702, 0]
type input "90"
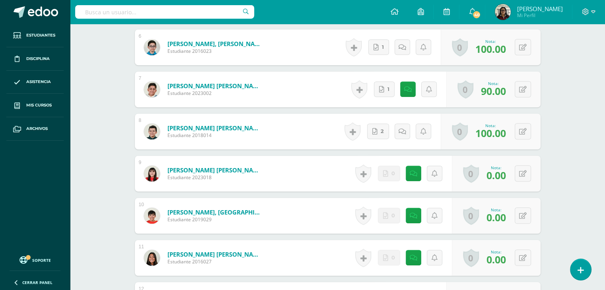
scroll to position [457, 0]
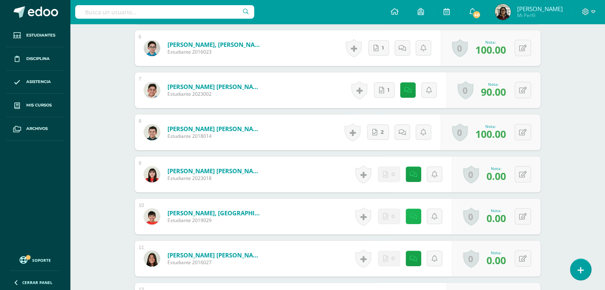
click at [410, 221] on link at bounding box center [414, 217] width 16 height 16
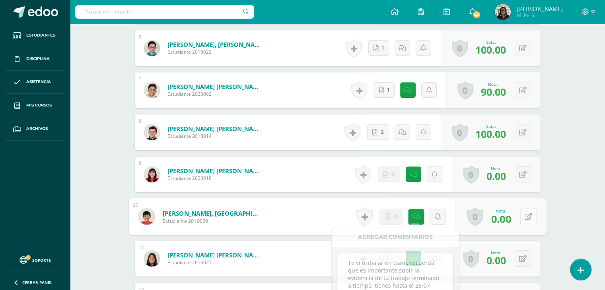
click at [523, 214] on button at bounding box center [528, 216] width 17 height 17
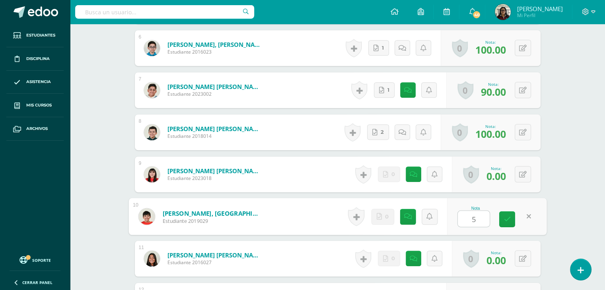
type input "50"
click at [509, 214] on link at bounding box center [507, 220] width 16 height 16
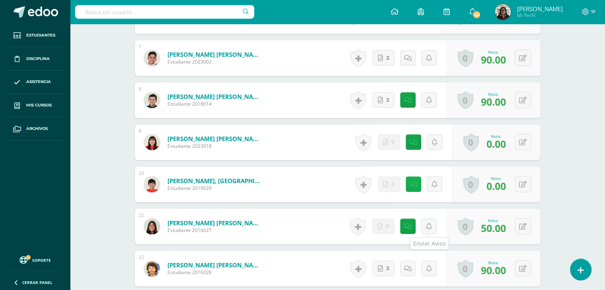
scroll to position [489, 0]
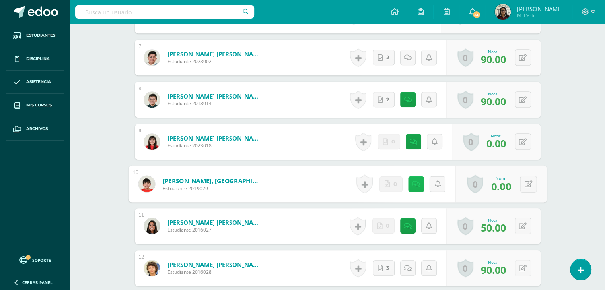
click at [413, 186] on icon at bounding box center [416, 184] width 8 height 7
click at [581, 98] on div "Cultura e idioma maya Segundo Básico "U" Herramientas Detalle de asistencias Ac…" at bounding box center [337, 18] width 535 height 969
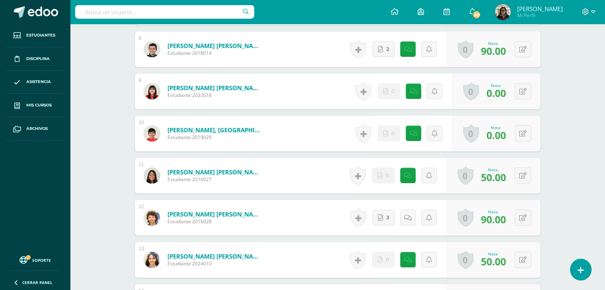
scroll to position [537, 0]
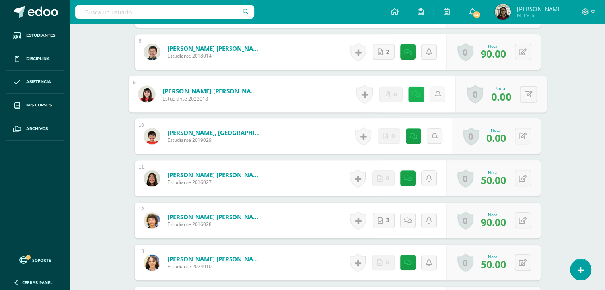
click at [411, 98] on link at bounding box center [416, 94] width 16 height 16
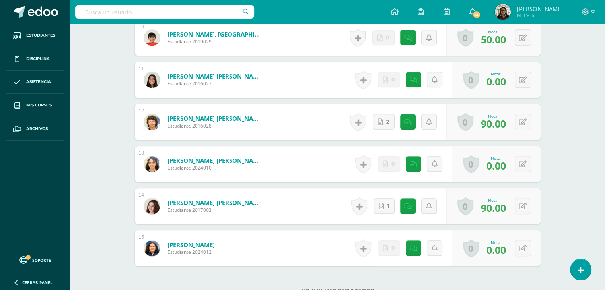
scroll to position [636, 0]
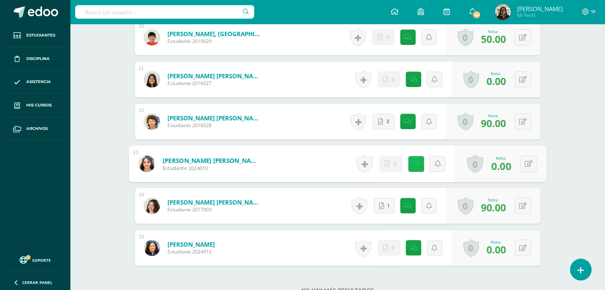
click at [414, 163] on icon at bounding box center [416, 163] width 8 height 7
click at [528, 165] on icon at bounding box center [528, 163] width 8 height 7
type input "50"
click at [509, 167] on icon at bounding box center [506, 166] width 7 height 7
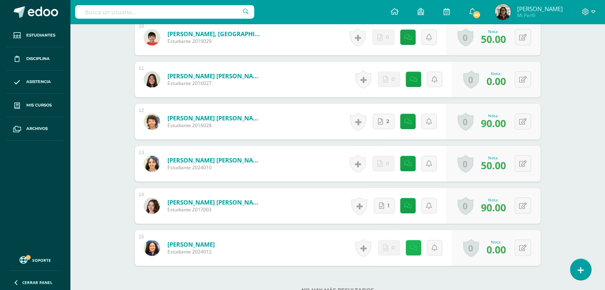
click at [414, 245] on icon at bounding box center [414, 248] width 8 height 7
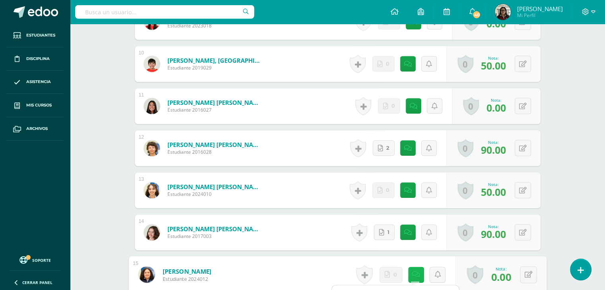
scroll to position [609, 0]
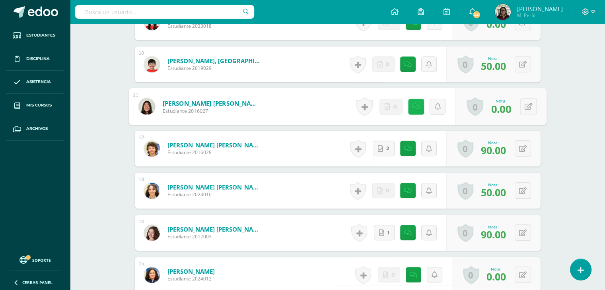
click at [413, 107] on icon at bounding box center [416, 106] width 8 height 7
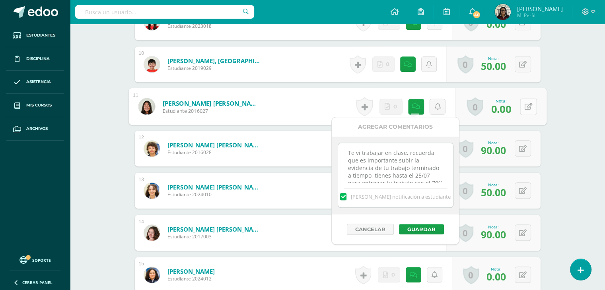
click at [529, 106] on icon at bounding box center [528, 106] width 8 height 7
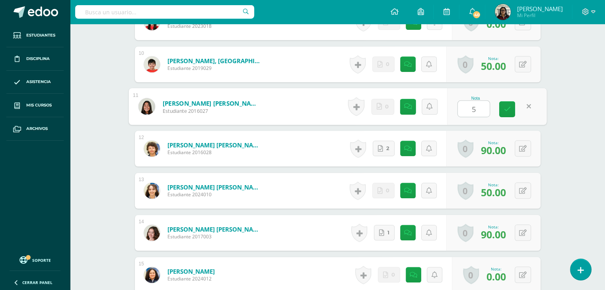
type input "50"
click at [510, 109] on link at bounding box center [507, 109] width 16 height 16
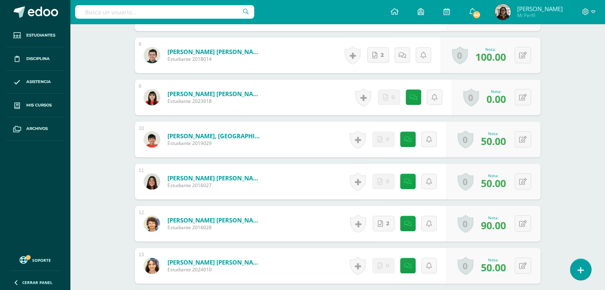
scroll to position [533, 0]
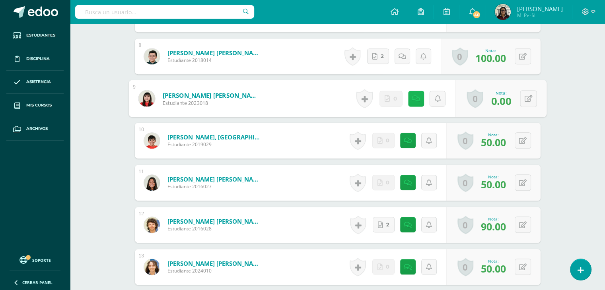
click at [420, 101] on link at bounding box center [416, 99] width 16 height 16
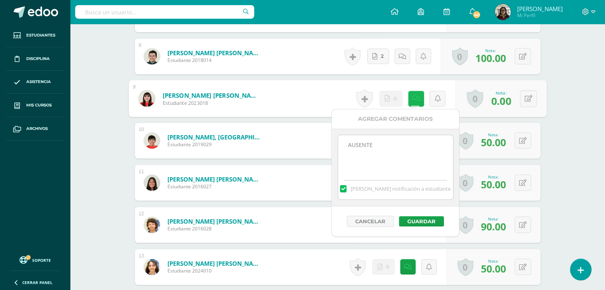
click at [420, 101] on link at bounding box center [416, 99] width 16 height 16
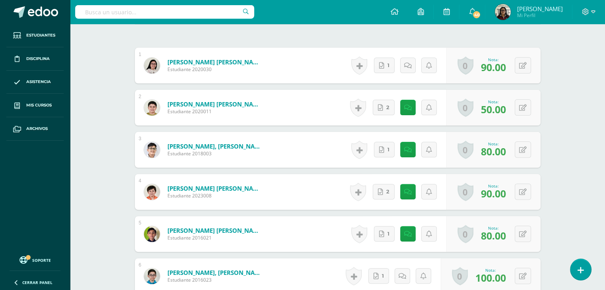
scroll to position [227, 0]
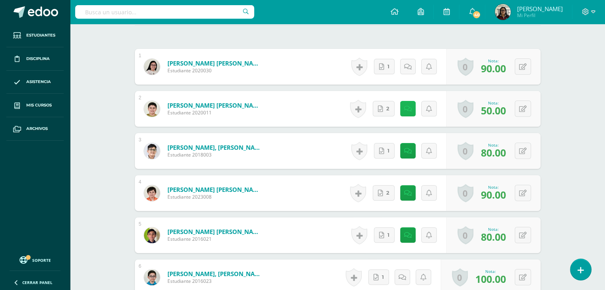
click at [402, 112] on link at bounding box center [408, 109] width 16 height 16
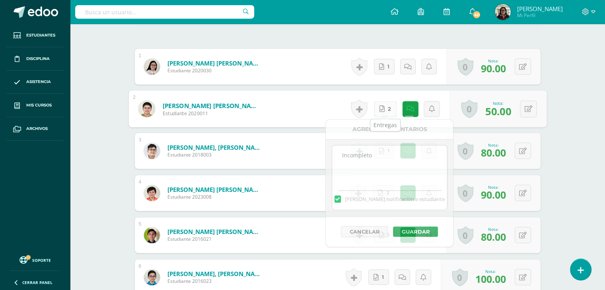
click at [386, 110] on link "2" at bounding box center [385, 109] width 23 height 16
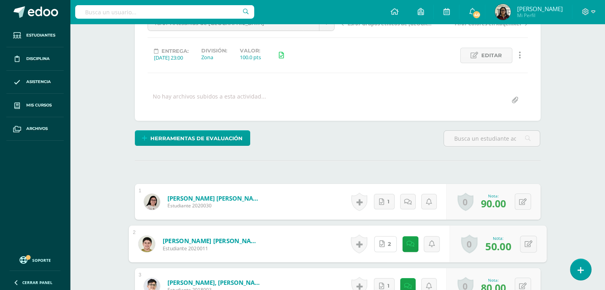
scroll to position [53, 0]
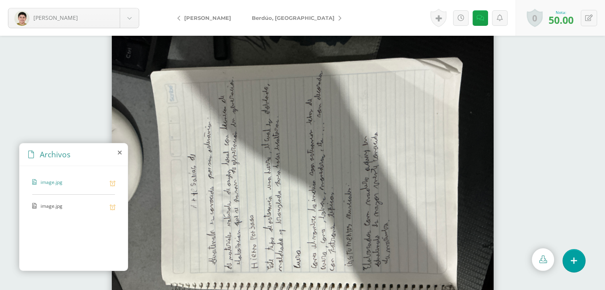
click at [63, 208] on span "image.jpg" at bounding box center [73, 207] width 65 height 8
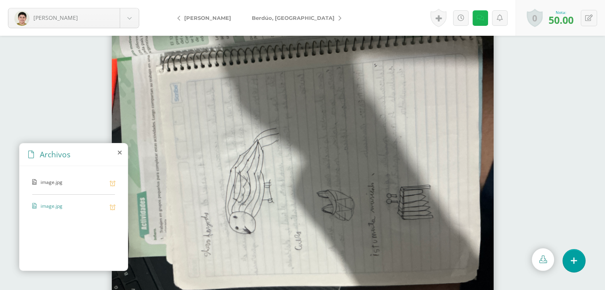
click at [475, 20] on link at bounding box center [480, 18] width 16 height 16
click at [463, 20] on link at bounding box center [461, 18] width 16 height 16
click at [587, 18] on icon at bounding box center [589, 18] width 8 height 7
type input "70"
click at [569, 23] on icon at bounding box center [569, 20] width 7 height 7
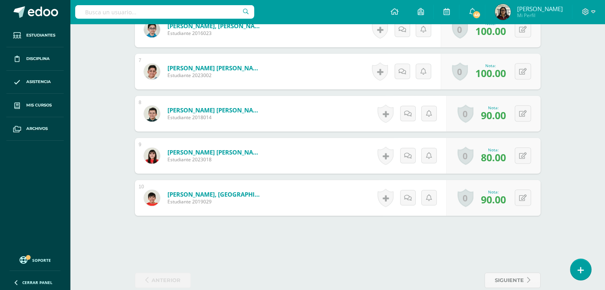
scroll to position [489, 0]
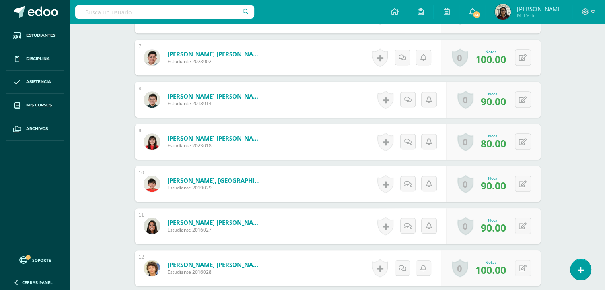
scroll to position [703, 0]
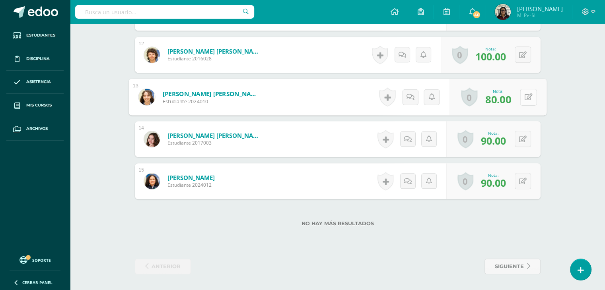
click at [520, 93] on button at bounding box center [528, 97] width 17 height 17
type input "90"
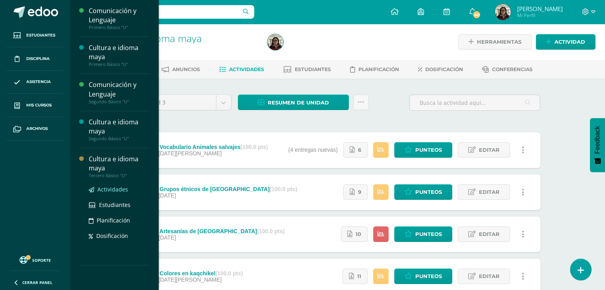
click at [110, 185] on link "Actividades" at bounding box center [119, 189] width 60 height 9
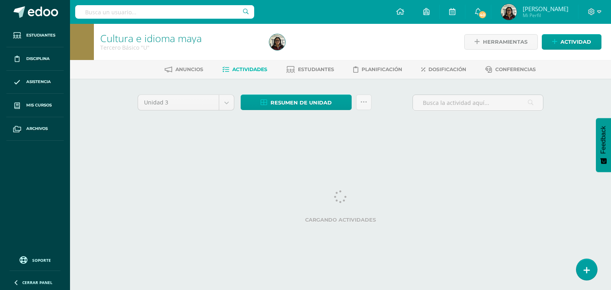
click at [110, 148] on html "Estudiantes Disciplina Asistencia Mis cursos Archivos Soporte Ayuda Reportar un…" at bounding box center [305, 74] width 611 height 148
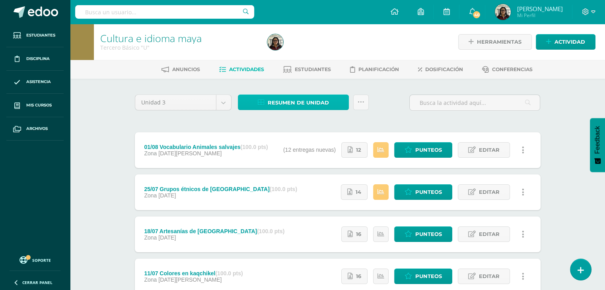
click at [286, 99] on span "Resumen de unidad" at bounding box center [298, 102] width 61 height 15
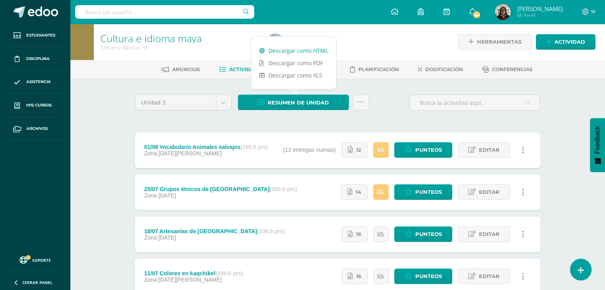
click at [287, 51] on link "Descargar como HTML" at bounding box center [293, 51] width 85 height 12
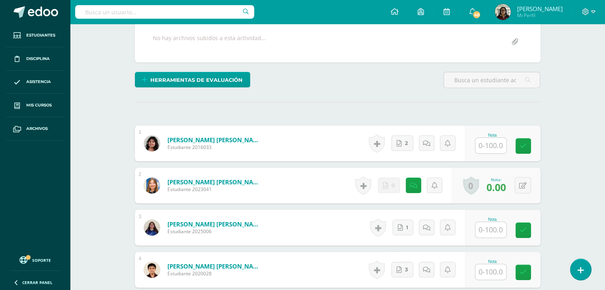
scroll to position [151, 0]
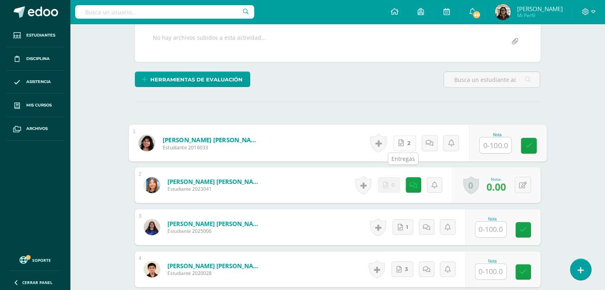
click at [404, 149] on link "2" at bounding box center [404, 143] width 23 height 16
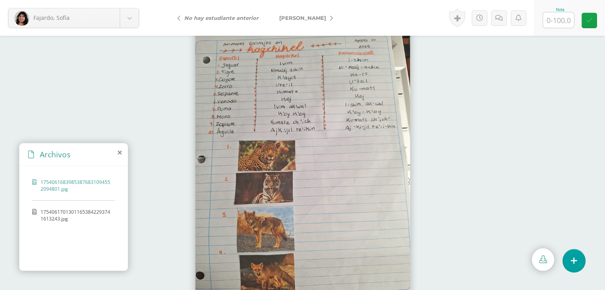
click at [297, 17] on span "[PERSON_NAME]" at bounding box center [302, 18] width 47 height 6
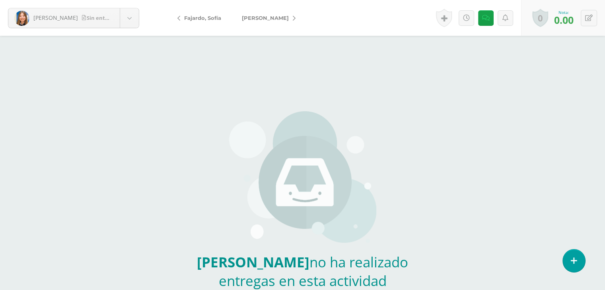
click at [275, 19] on span "[PERSON_NAME]" at bounding box center [265, 18] width 47 height 6
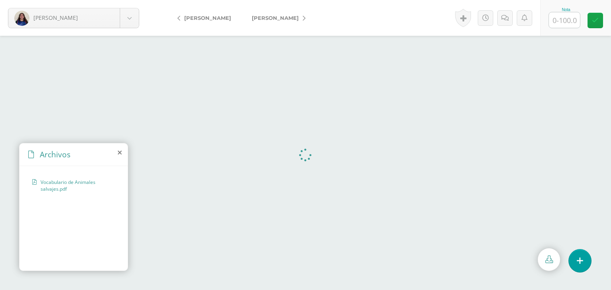
click at [200, 18] on span "[PERSON_NAME]" at bounding box center [207, 18] width 47 height 6
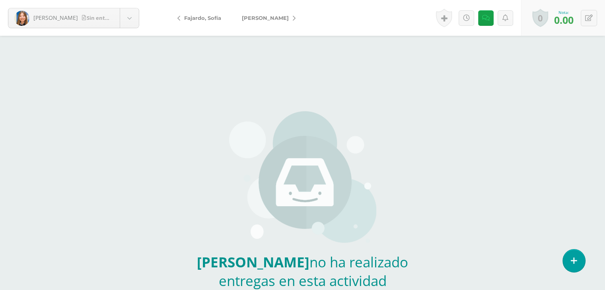
click at [261, 15] on span "[PERSON_NAME]" at bounding box center [265, 18] width 47 height 6
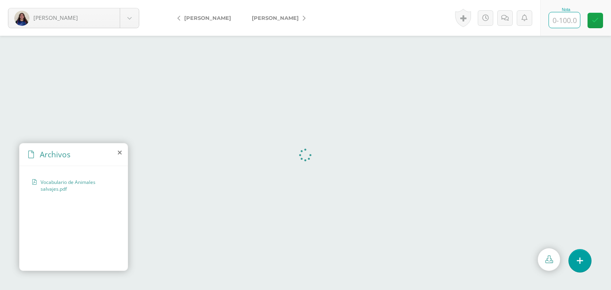
click at [567, 27] on input "text" at bounding box center [564, 20] width 31 height 16
type input "100"
click at [274, 16] on span "[PERSON_NAME]" at bounding box center [275, 18] width 47 height 6
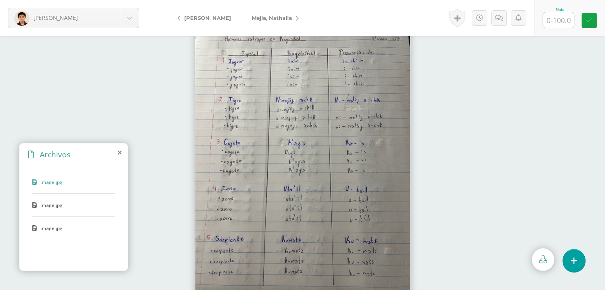
click at [54, 210] on div "image.jpg" at bounding box center [73, 209] width 83 height 15
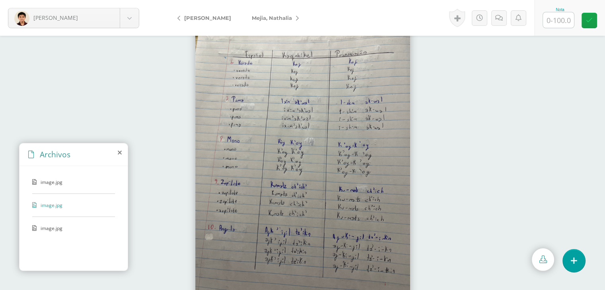
click at [48, 227] on span "image.jpg" at bounding box center [73, 228] width 65 height 7
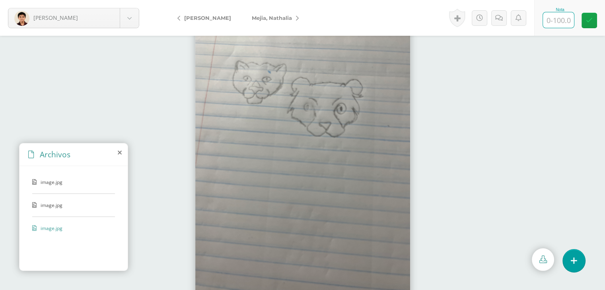
click at [557, 16] on input "text" at bounding box center [558, 20] width 31 height 16
type input "9"
type input "80"
click at [498, 20] on icon at bounding box center [499, 18] width 8 height 7
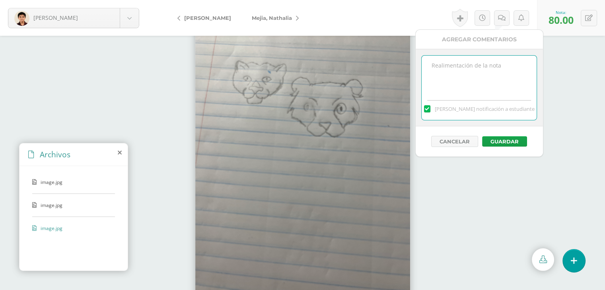
click at [460, 74] on textarea at bounding box center [478, 76] width 115 height 40
click at [487, 64] on textarea "Faltan ilustraciones." at bounding box center [478, 76] width 115 height 40
type textarea "Faltan ilustraciones."
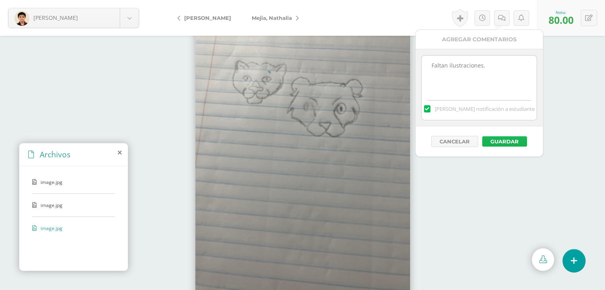
click at [508, 139] on button "Guardar" at bounding box center [504, 141] width 45 height 10
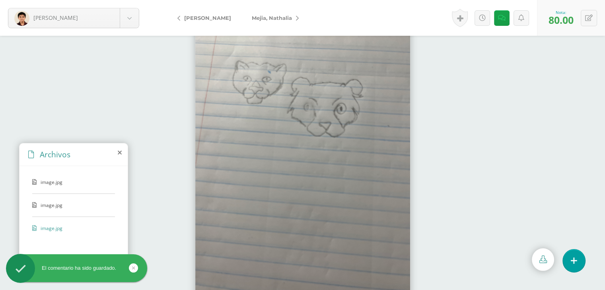
click at [273, 24] on link "Mejia, Nathalia" at bounding box center [273, 17] width 64 height 19
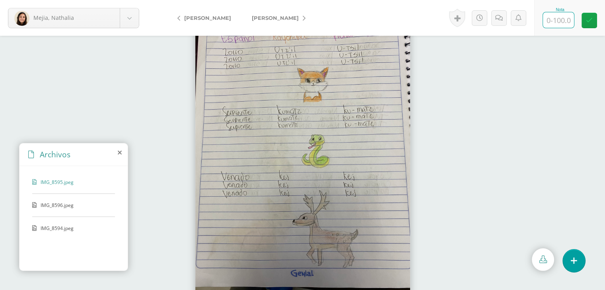
click at [563, 21] on input "text" at bounding box center [558, 20] width 31 height 16
type input "100"
click at [296, 23] on link "[PERSON_NAME]" at bounding box center [276, 17] width 70 height 19
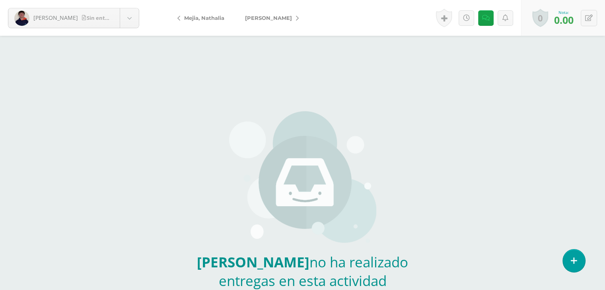
click at [296, 23] on link "[PERSON_NAME]" at bounding box center [270, 17] width 70 height 19
click at [296, 23] on link "[PERSON_NAME]" at bounding box center [276, 17] width 70 height 19
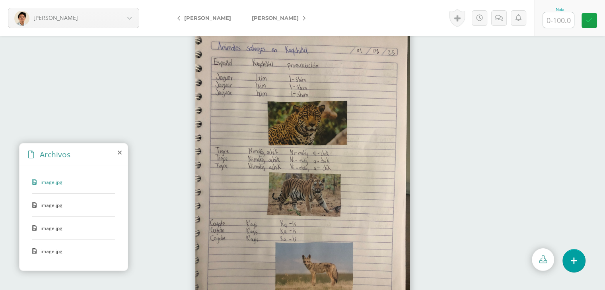
click at [46, 206] on span "image.jpg" at bounding box center [73, 205] width 65 height 7
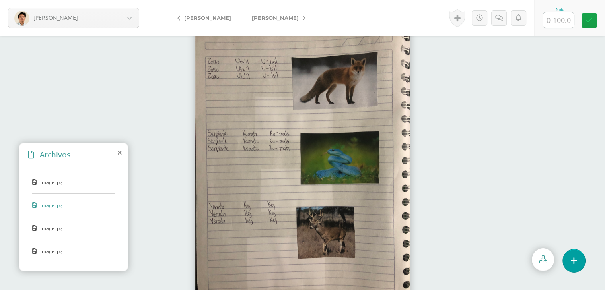
click at [38, 226] on div "image.jpg" at bounding box center [73, 232] width 83 height 15
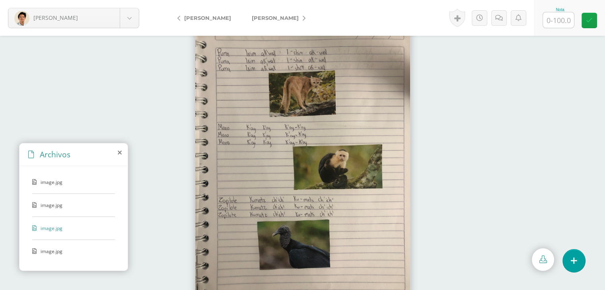
click at [54, 248] on span "image.jpg" at bounding box center [73, 251] width 65 height 7
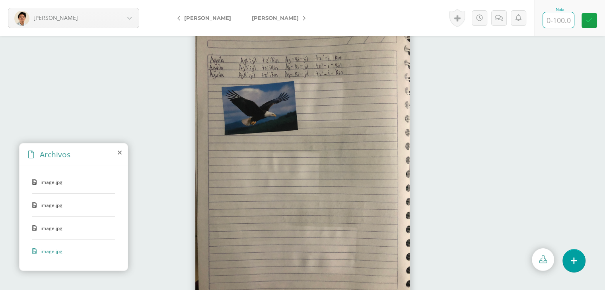
click at [550, 14] on input "text" at bounding box center [558, 20] width 31 height 16
type input "100"
click at [280, 14] on link "[PERSON_NAME]" at bounding box center [276, 17] width 70 height 19
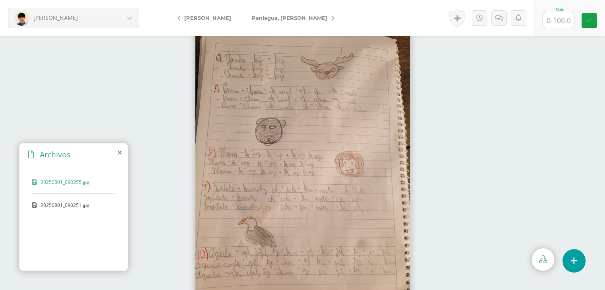
click at [80, 204] on span "20250801_090251.jpg" at bounding box center [73, 205] width 65 height 7
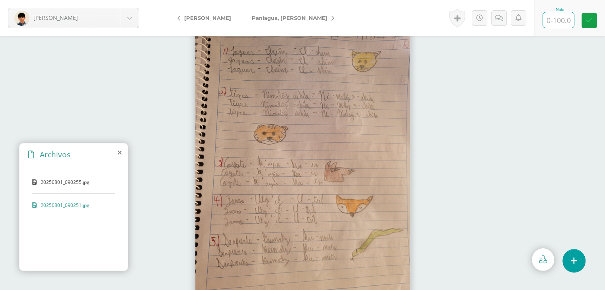
click at [565, 12] on input "text" at bounding box center [558, 20] width 31 height 16
type input "100"
click at [282, 21] on span "Paniagua, [PERSON_NAME]" at bounding box center [290, 18] width 76 height 6
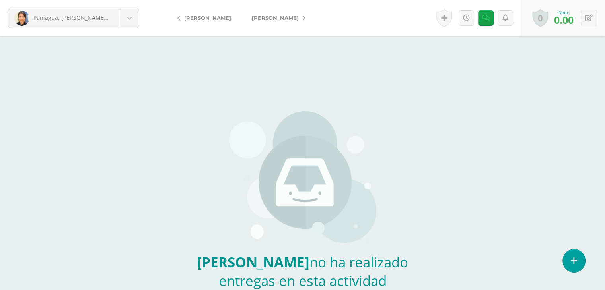
click at [282, 21] on link "[PERSON_NAME]" at bounding box center [276, 17] width 70 height 19
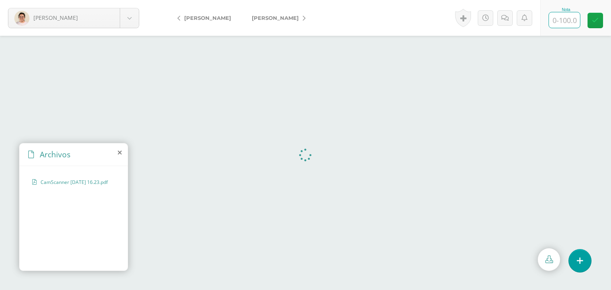
click at [567, 21] on input "text" at bounding box center [564, 20] width 31 height 16
type input "100"
click at [273, 18] on span "[PERSON_NAME]" at bounding box center [275, 18] width 47 height 6
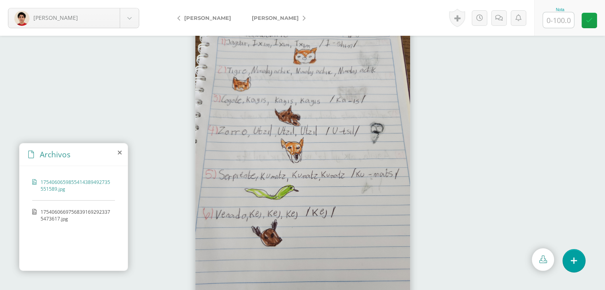
click at [74, 215] on span "17540606697568391692923375473617.jpg" at bounding box center [76, 216] width 70 height 14
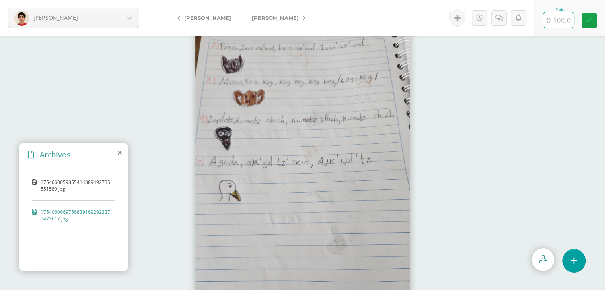
click at [558, 18] on input "text" at bounding box center [558, 20] width 31 height 16
type input "100"
click at [277, 18] on span "[PERSON_NAME]" at bounding box center [275, 18] width 47 height 6
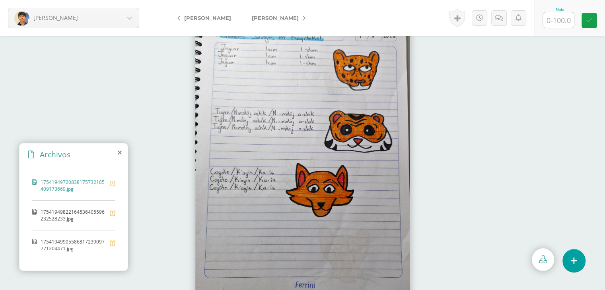
click at [55, 212] on span "17541949822164536405596232528233.jpg" at bounding box center [73, 216] width 65 height 14
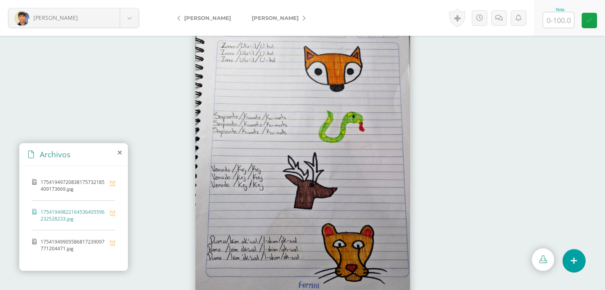
click at [59, 239] on span "17541949905586817239097771204471.jpg" at bounding box center [73, 246] width 65 height 14
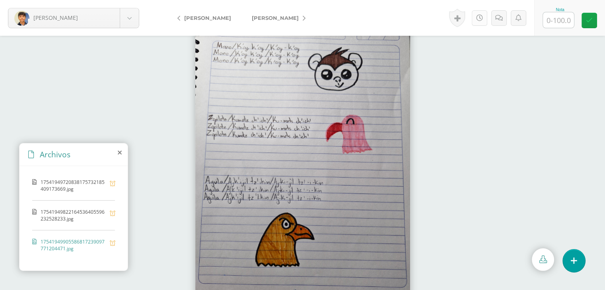
click at [484, 19] on link at bounding box center [480, 18] width 16 height 16
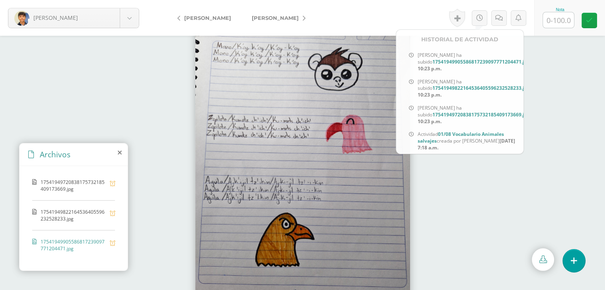
click at [559, 12] on div at bounding box center [558, 20] width 32 height 16
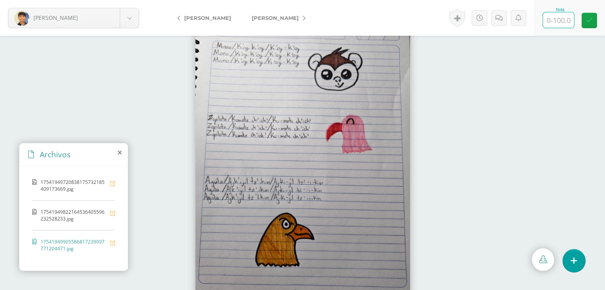
click at [557, 20] on input "text" at bounding box center [558, 20] width 31 height 16
type input "100"
click at [253, 35] on div "Quezada, José Rodas, Sara" at bounding box center [218, 18] width 111 height 36
click at [264, 17] on span "[PERSON_NAME]" at bounding box center [275, 18] width 47 height 6
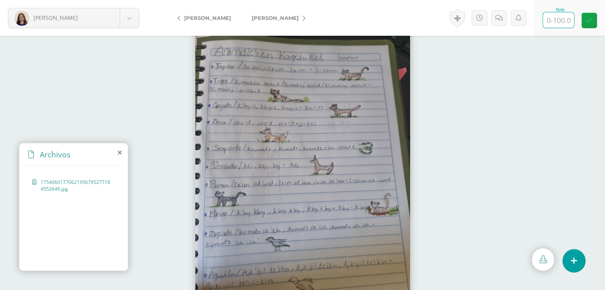
click at [560, 16] on input "text" at bounding box center [558, 20] width 31 height 16
type input "100"
click at [253, 10] on link "[PERSON_NAME]" at bounding box center [276, 17] width 70 height 19
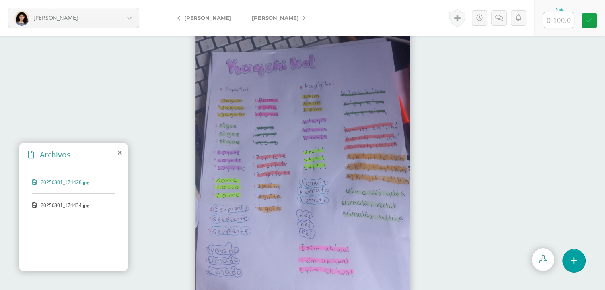
click at [81, 204] on span "20250801_174434.jpg" at bounding box center [73, 205] width 65 height 7
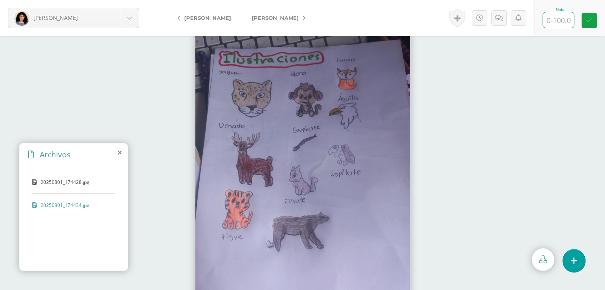
click at [547, 17] on input "text" at bounding box center [558, 20] width 31 height 16
type input "1"
click at [89, 189] on div "20250801_174428.jpg" at bounding box center [73, 186] width 83 height 15
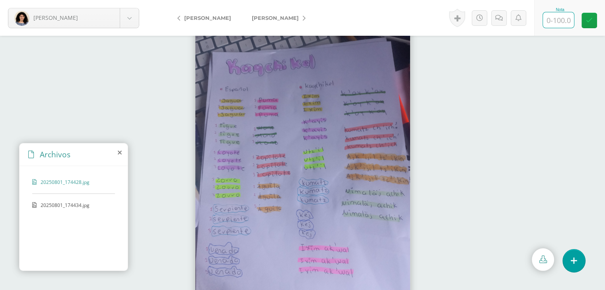
click at [544, 18] on input "text" at bounding box center [558, 20] width 31 height 16
type input "1"
type input "90"
click at [268, 15] on span "[PERSON_NAME]" at bounding box center [275, 18] width 47 height 6
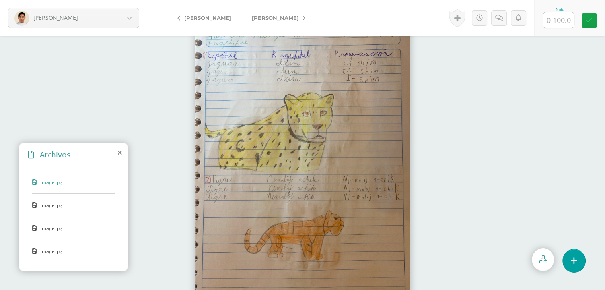
click at [55, 204] on span "image.jpg" at bounding box center [73, 205] width 65 height 7
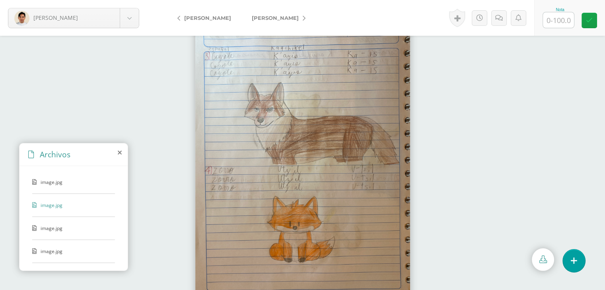
click at [48, 226] on span "image.jpg" at bounding box center [73, 228] width 65 height 7
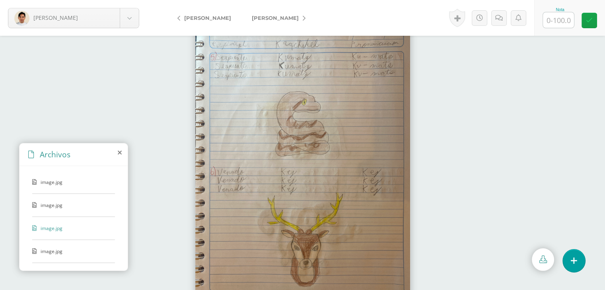
click at [41, 248] on span "image.jpg" at bounding box center [73, 251] width 65 height 7
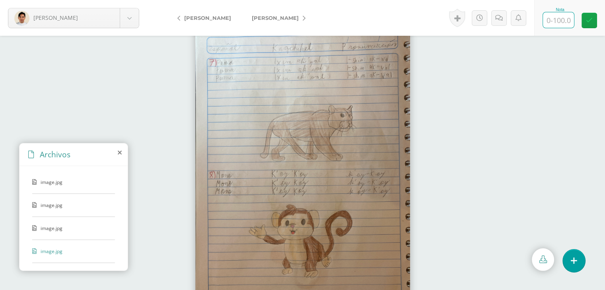
click at [563, 19] on input "text" at bounding box center [558, 20] width 31 height 16
type input "100"
click at [255, 15] on span "[PERSON_NAME]" at bounding box center [275, 18] width 47 height 6
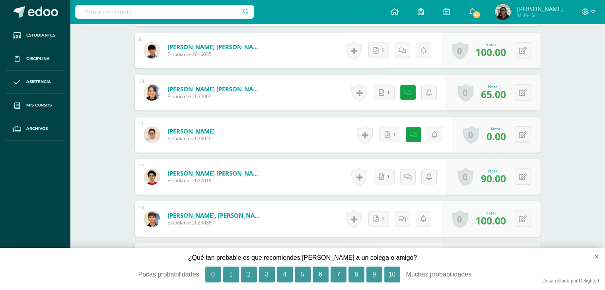
scroll to position [583, 0]
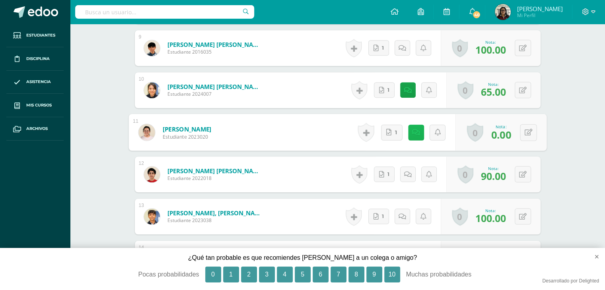
click at [414, 133] on icon at bounding box center [416, 132] width 8 height 7
click at [531, 131] on icon at bounding box center [528, 132] width 8 height 7
type input "50"
click at [511, 132] on link at bounding box center [507, 135] width 16 height 16
click at [388, 132] on link "1" at bounding box center [385, 132] width 21 height 16
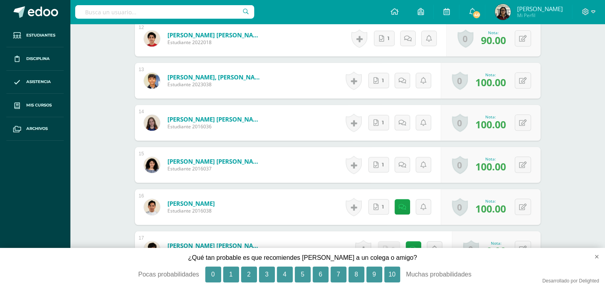
scroll to position [775, 0]
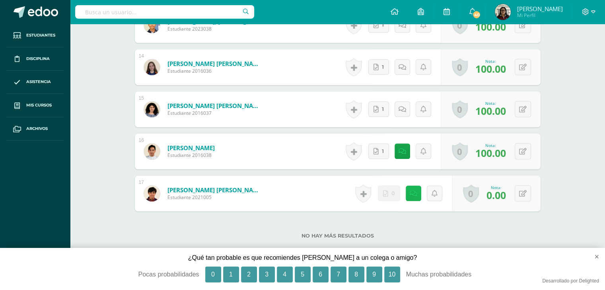
click at [411, 196] on icon at bounding box center [414, 193] width 8 height 7
click at [518, 227] on div "No hay más resultados" at bounding box center [338, 230] width 406 height 37
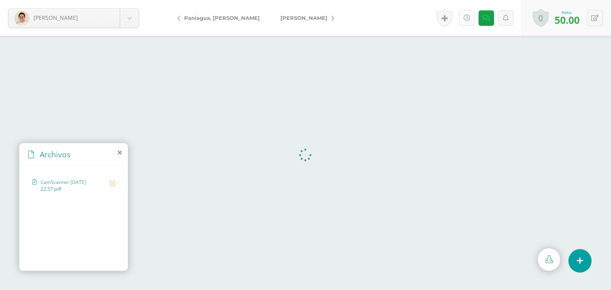
click at [466, 18] on icon at bounding box center [466, 18] width 7 height 7
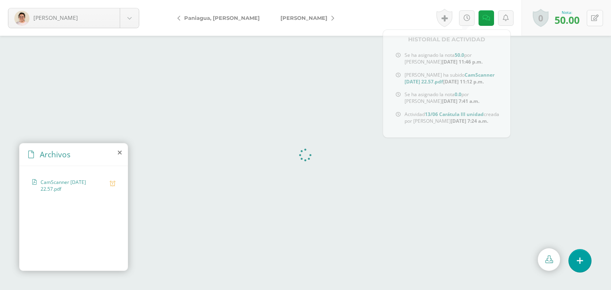
click at [598, 16] on button at bounding box center [595, 18] width 16 height 16
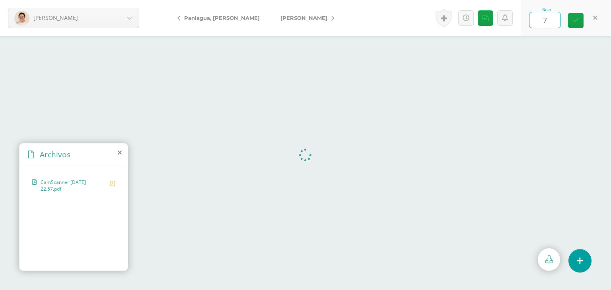
type input "70"
click at [582, 21] on link at bounding box center [576, 21] width 16 height 16
click at [473, 21] on link at bounding box center [467, 18] width 16 height 16
click at [489, 18] on icon at bounding box center [486, 18] width 8 height 7
click at [463, 22] on link at bounding box center [467, 18] width 16 height 16
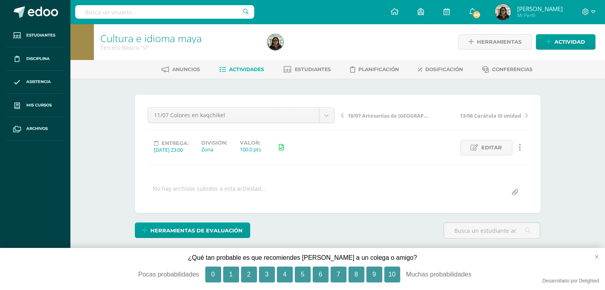
scroll to position [0, 0]
click at [595, 261] on button "×" at bounding box center [592, 256] width 23 height 17
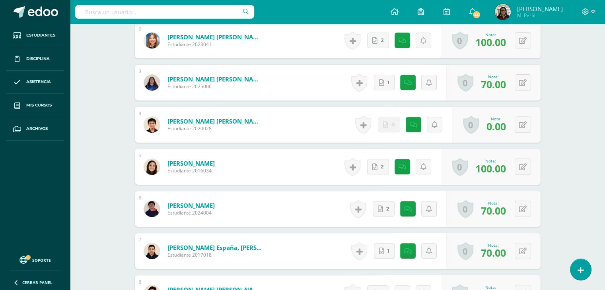
scroll to position [305, 0]
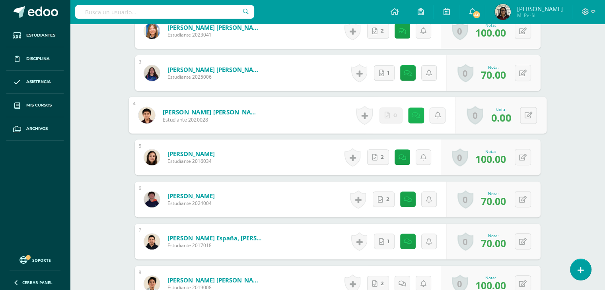
click at [414, 115] on icon at bounding box center [416, 115] width 8 height 7
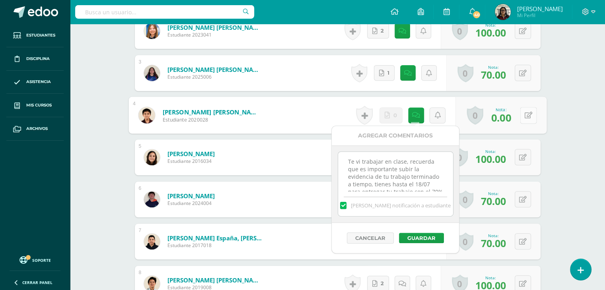
click at [527, 114] on icon at bounding box center [528, 115] width 8 height 7
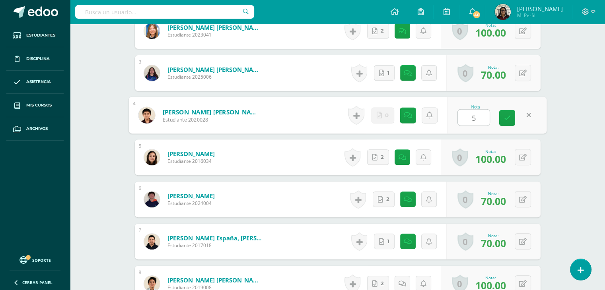
type input "50"
click at [501, 120] on link at bounding box center [507, 118] width 16 height 16
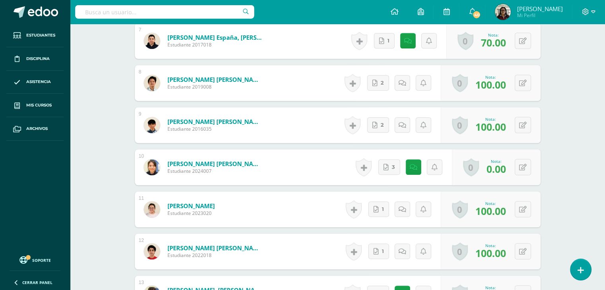
scroll to position [512, 0]
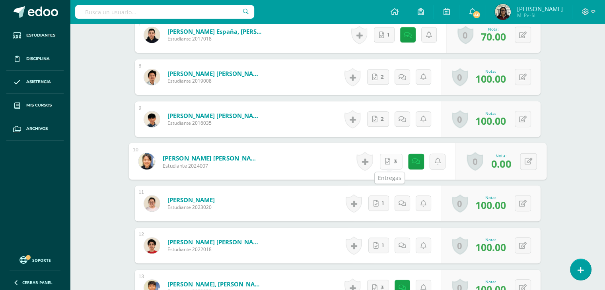
click at [394, 164] on span "3" at bounding box center [394, 161] width 3 height 15
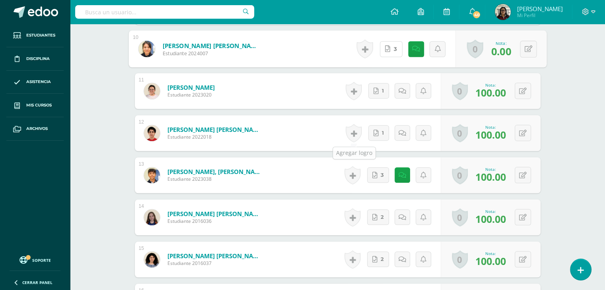
scroll to position [623, 0]
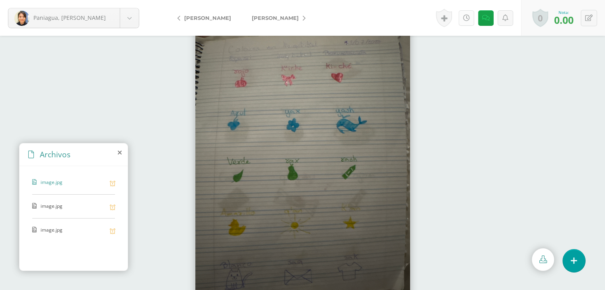
click at [466, 19] on icon at bounding box center [466, 18] width 7 height 7
click at [488, 16] on icon at bounding box center [486, 18] width 8 height 7
click at [466, 22] on link at bounding box center [466, 18] width 16 height 16
click at [587, 21] on button at bounding box center [589, 18] width 16 height 16
type input "70"
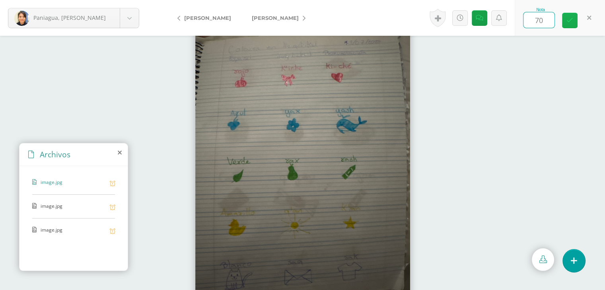
click at [569, 18] on icon at bounding box center [569, 20] width 7 height 7
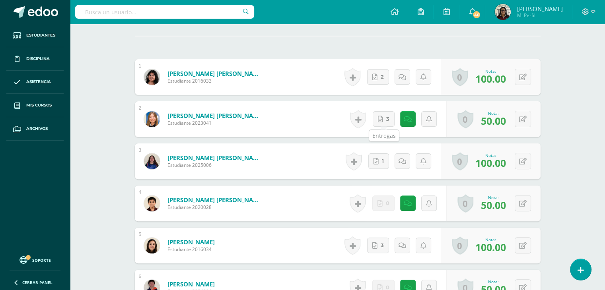
scroll to position [218, 0]
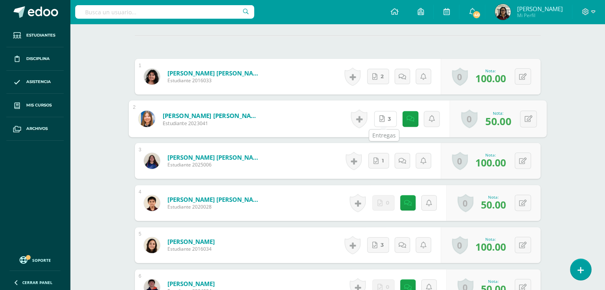
click at [388, 125] on span "3" at bounding box center [389, 118] width 3 height 15
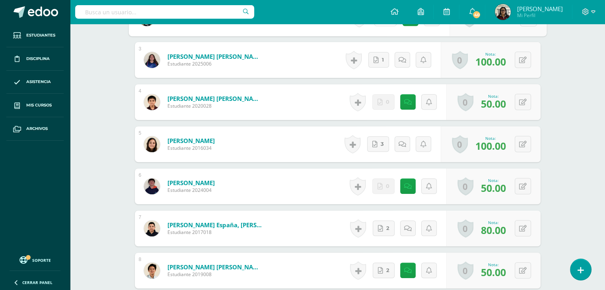
scroll to position [320, 0]
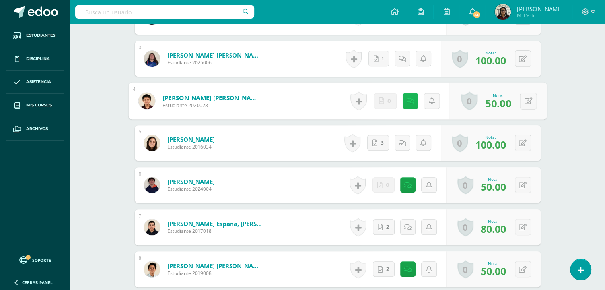
click at [408, 103] on icon at bounding box center [410, 100] width 8 height 7
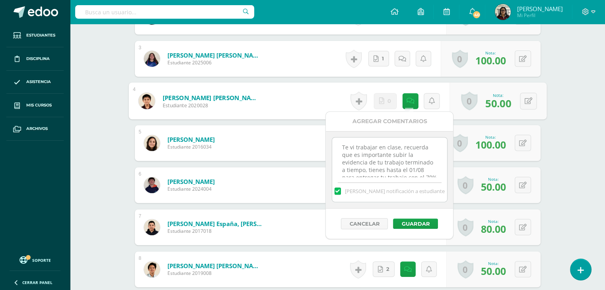
click at [563, 107] on div "Cultura e idioma [PERSON_NAME] Básico "U" Herramientas Detalle de asistencias A…" at bounding box center [337, 231] width 535 height 1054
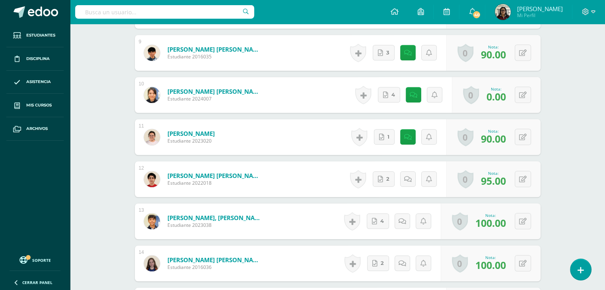
scroll to position [585, 0]
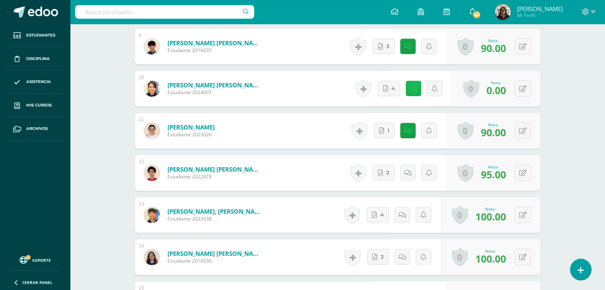
click at [417, 88] on link at bounding box center [414, 89] width 16 height 16
click at [387, 89] on icon at bounding box center [387, 88] width 5 height 7
click at [531, 89] on icon at bounding box center [528, 88] width 8 height 7
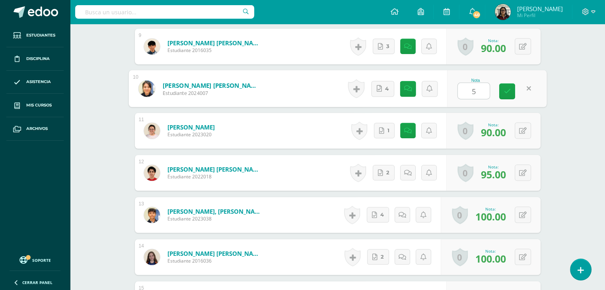
type input "50"
click at [505, 88] on icon at bounding box center [506, 91] width 7 height 7
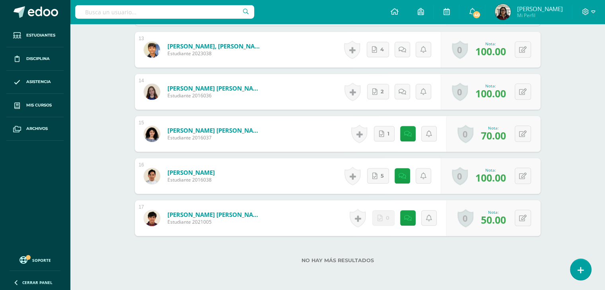
scroll to position [787, 0]
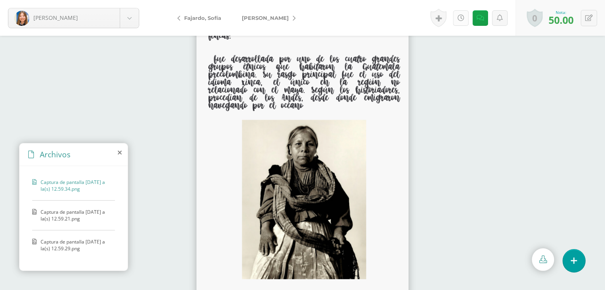
click at [458, 21] on icon at bounding box center [460, 18] width 7 height 7
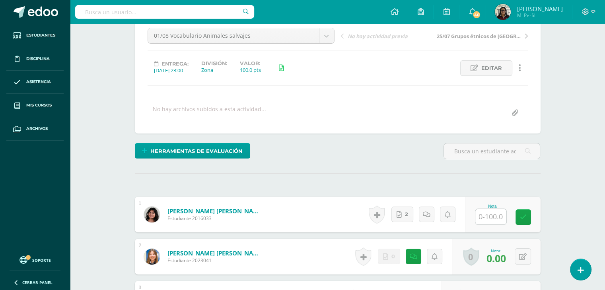
scroll to position [80, 0]
click at [484, 215] on input "text" at bounding box center [495, 217] width 32 height 16
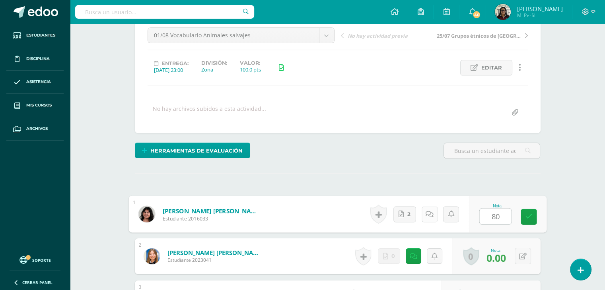
type input "80"
click at [435, 213] on link at bounding box center [429, 214] width 16 height 16
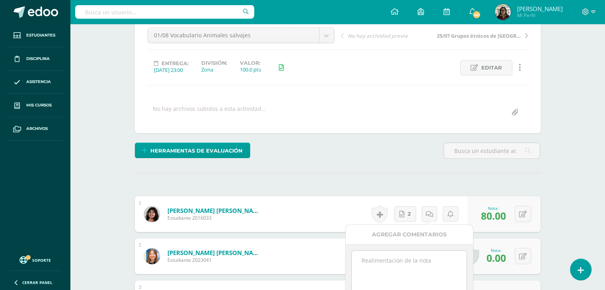
click at [423, 261] on textarea at bounding box center [409, 271] width 115 height 40
type textarea "G"
click at [423, 261] on textarea "Faltan las repeticiones." at bounding box center [409, 271] width 115 height 40
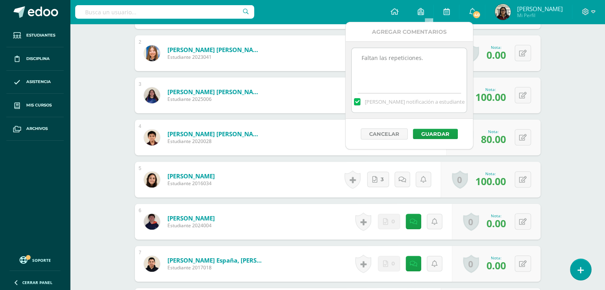
scroll to position [284, 0]
type textarea "Faltan las repeticiones."
click at [438, 136] on button "Guardar" at bounding box center [435, 133] width 45 height 10
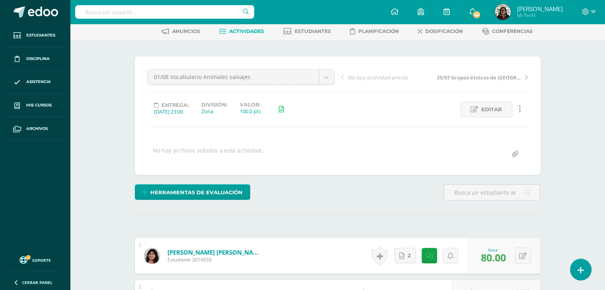
scroll to position [0, 0]
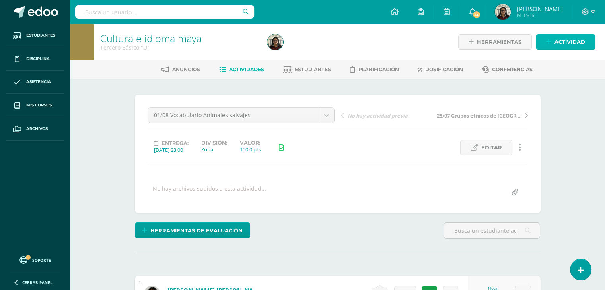
click at [568, 44] on span "Actividad" at bounding box center [569, 42] width 31 height 15
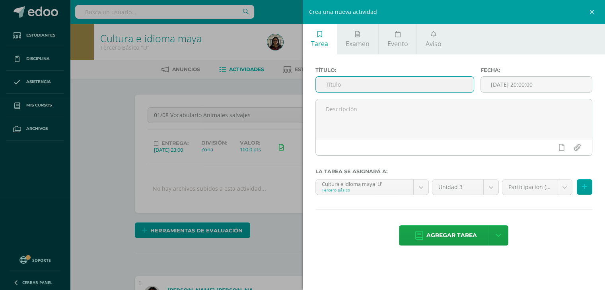
click at [404, 84] on input "text" at bounding box center [395, 85] width 158 height 16
type input "Partici"
